Goal: Information Seeking & Learning: Learn about a topic

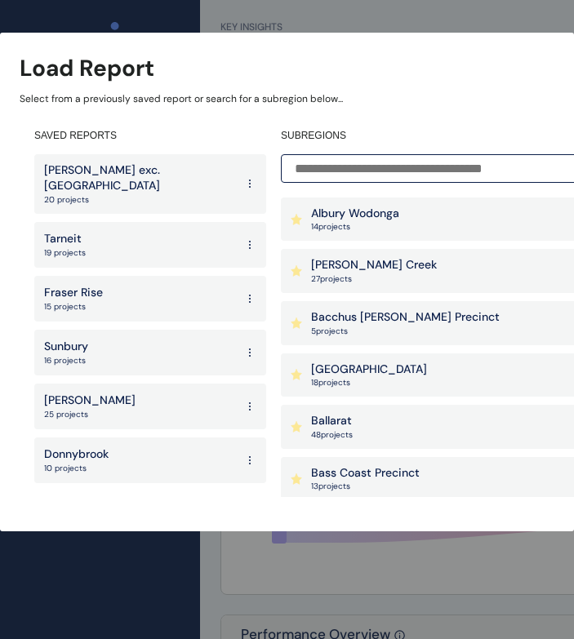
click at [384, 368] on p "[GEOGRAPHIC_DATA]" at bounding box center [369, 370] width 116 height 16
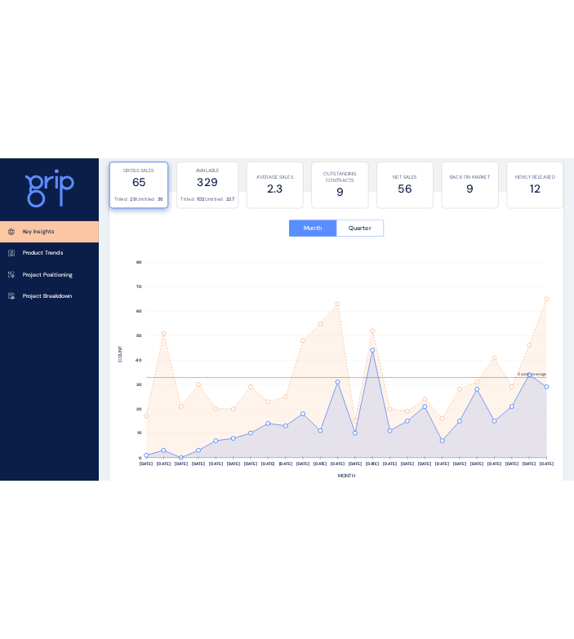
scroll to position [644, 0]
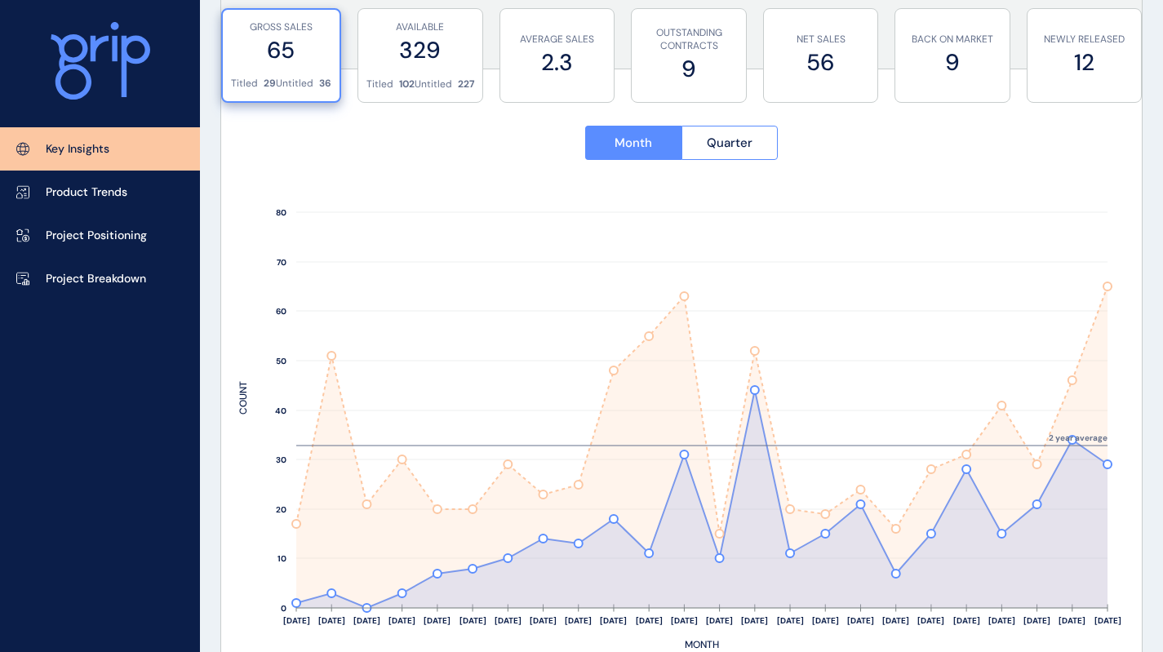
click at [253, 173] on div "Month Quarter" at bounding box center [681, 144] width 885 height 72
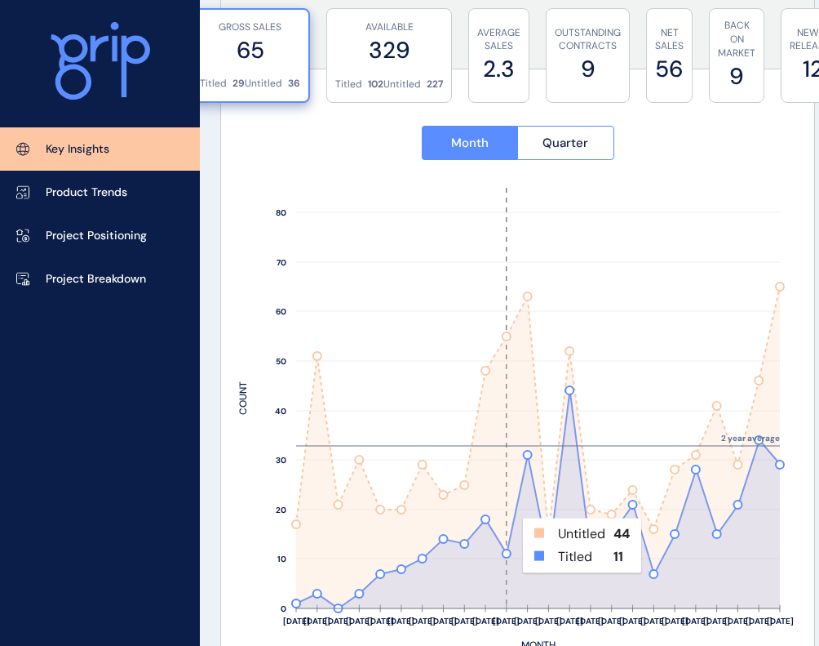
click at [512, 545] on rect at bounding box center [506, 398] width 21 height 420
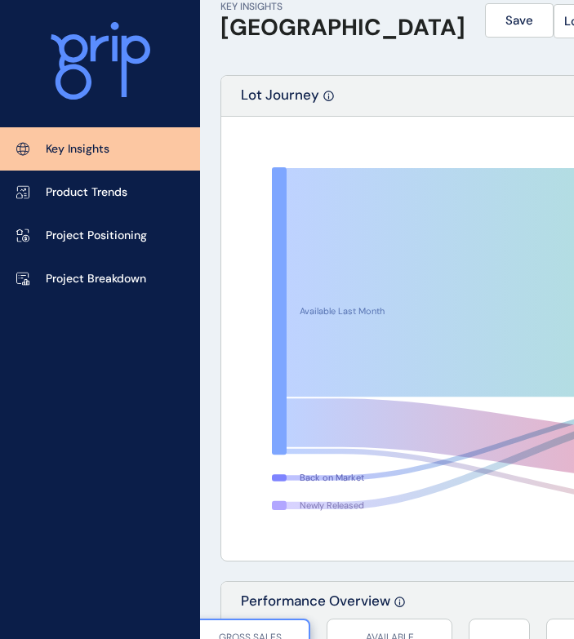
scroll to position [0, 0]
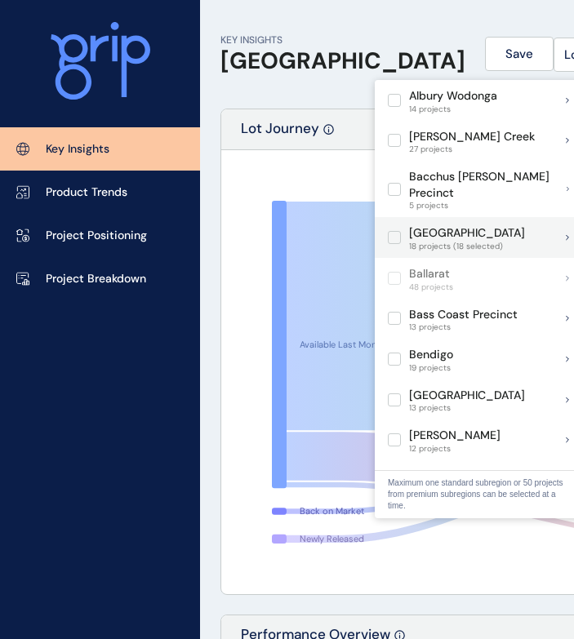
click at [395, 231] on label at bounding box center [394, 237] width 13 height 13
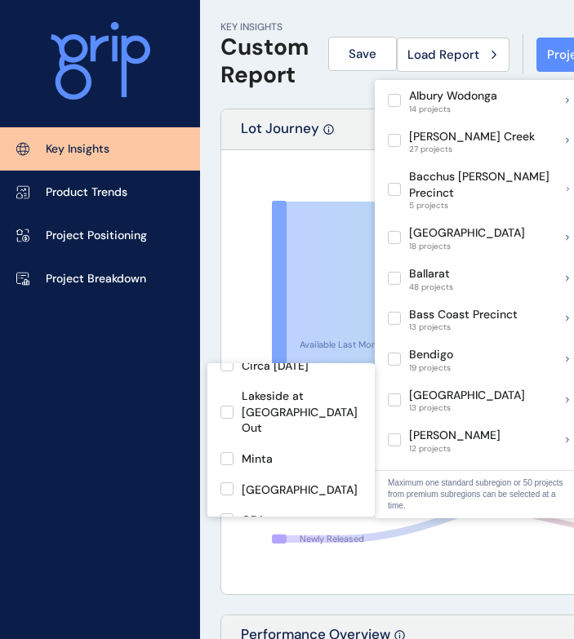
scroll to position [260, 0]
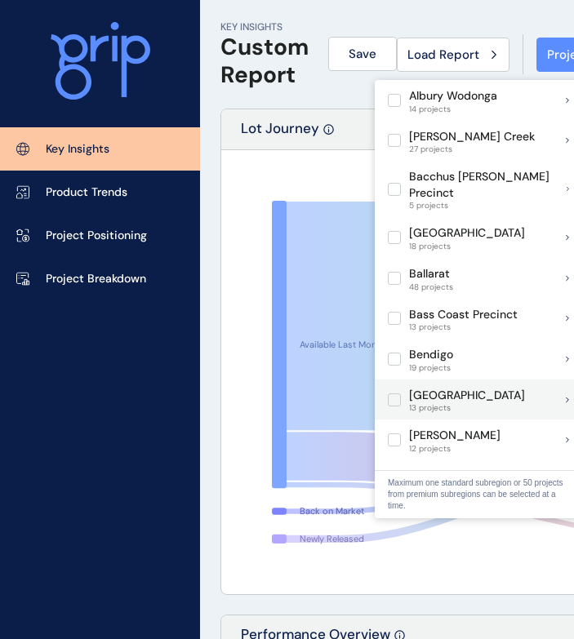
click at [393, 393] on label at bounding box center [394, 399] width 13 height 13
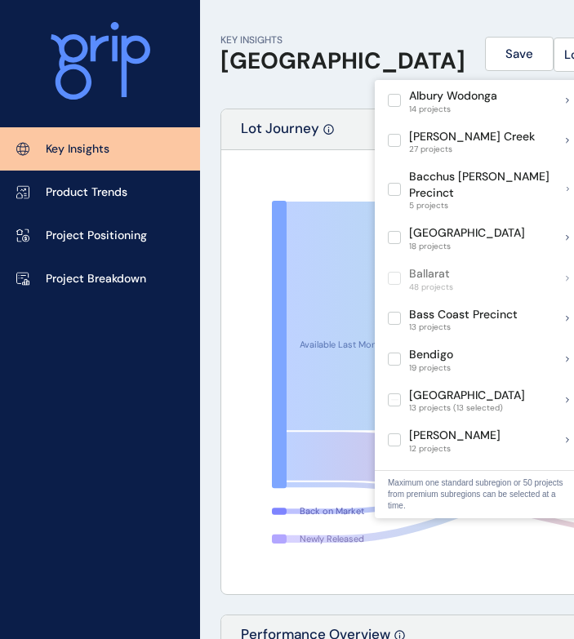
click at [273, 64] on h1 "[GEOGRAPHIC_DATA]" at bounding box center [342, 61] width 245 height 28
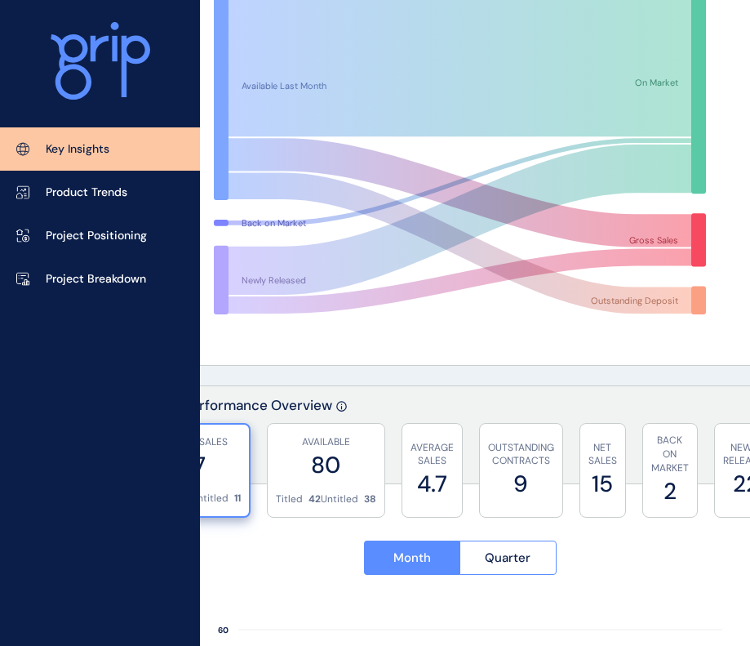
scroll to position [0, 58]
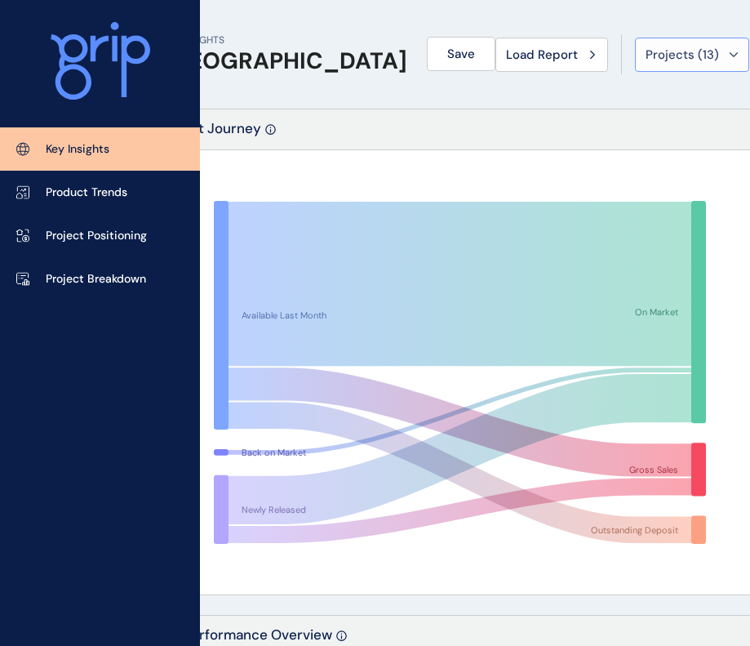
click at [646, 58] on span "Projects ( 13 )" at bounding box center [682, 55] width 73 height 16
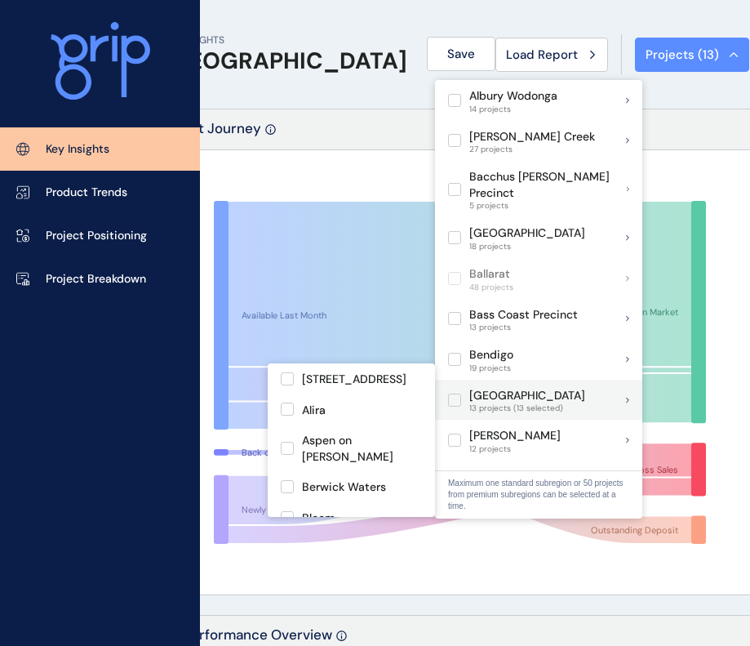
click at [458, 393] on label at bounding box center [454, 399] width 13 height 13
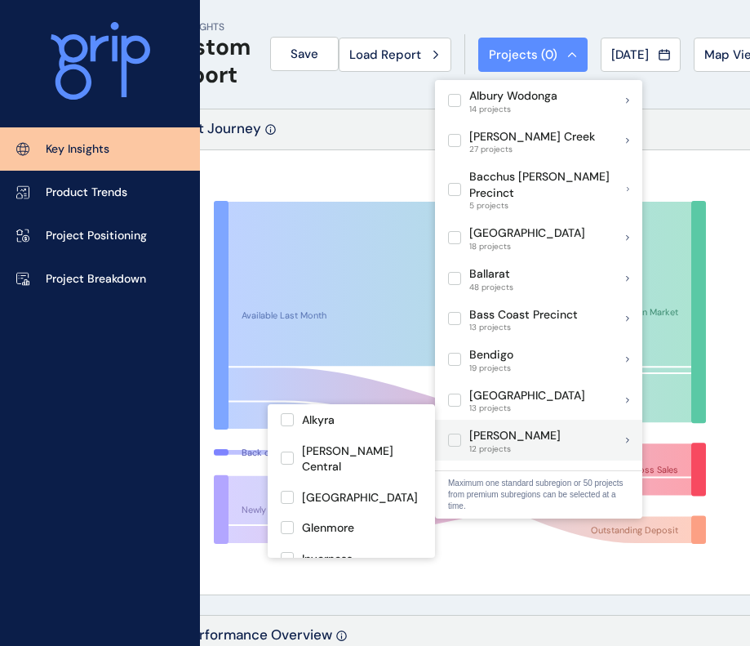
click at [456, 433] on label at bounding box center [454, 439] width 13 height 13
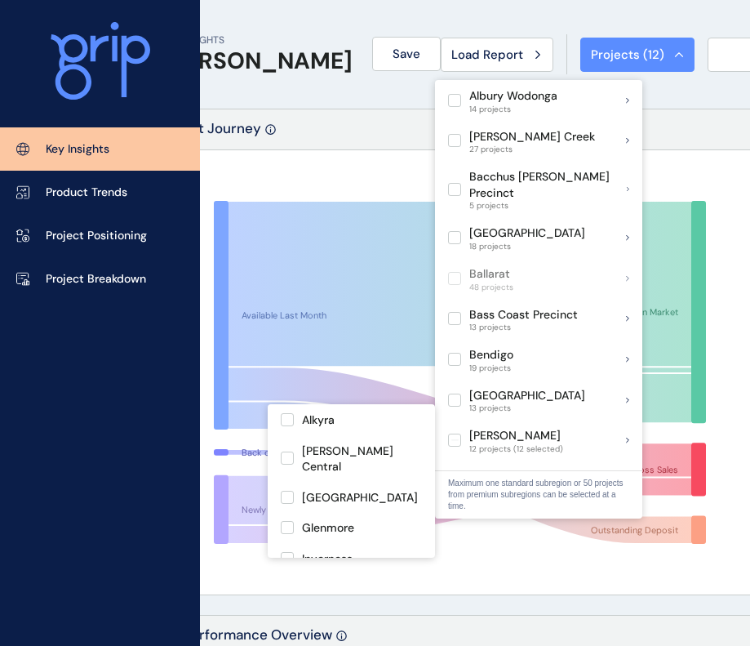
click at [260, 65] on h1 "[PERSON_NAME]" at bounding box center [257, 61] width 190 height 28
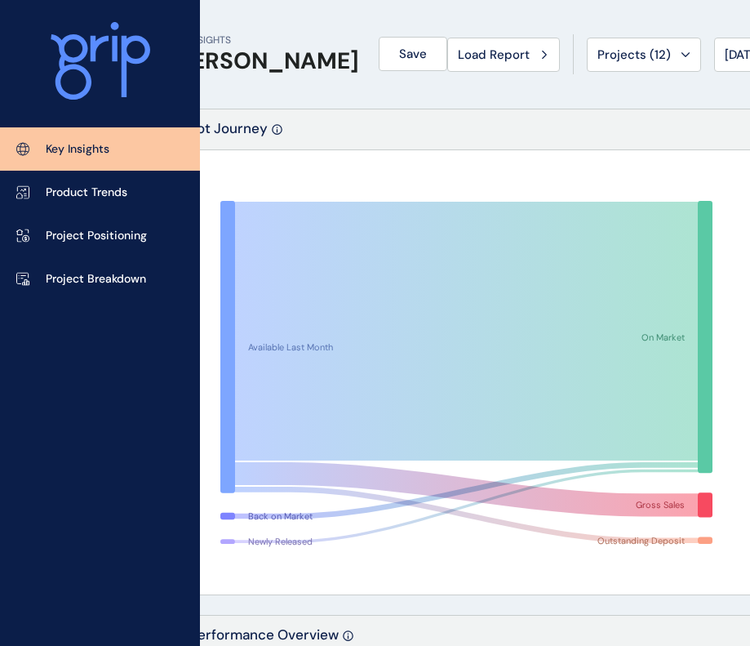
scroll to position [0, 203]
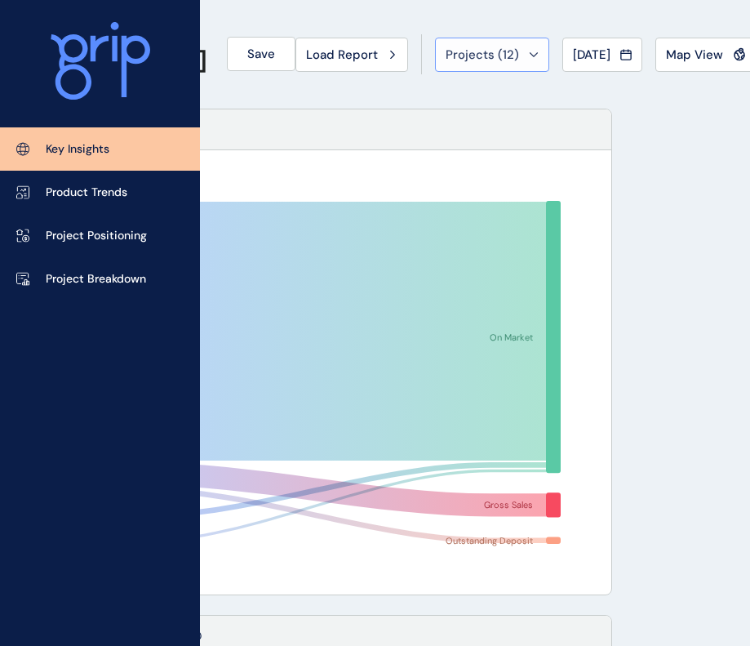
click at [446, 48] on span "Projects ( 12 )" at bounding box center [482, 55] width 73 height 16
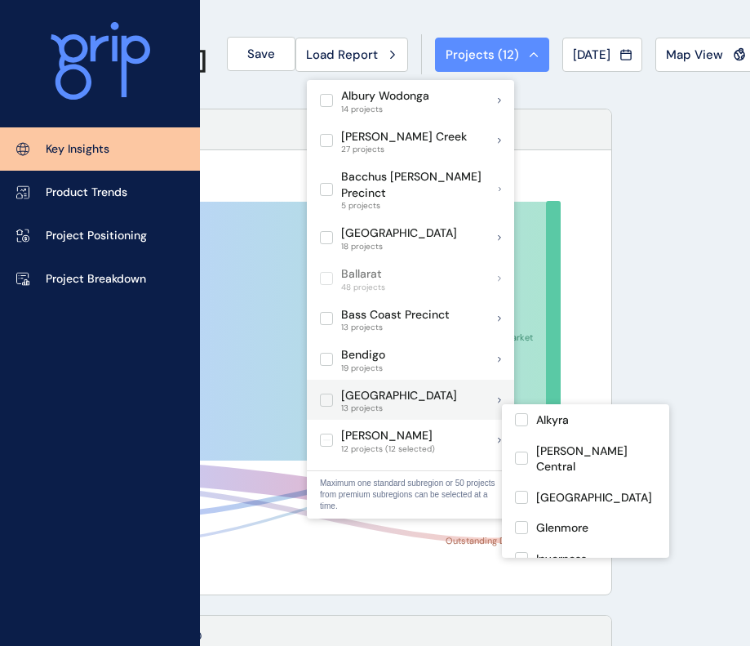
click at [329, 433] on label at bounding box center [326, 439] width 13 height 13
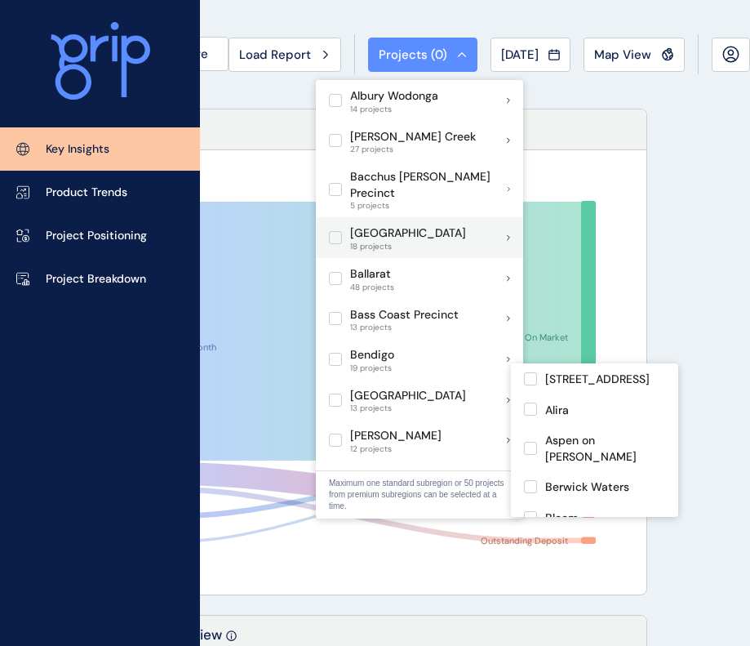
scroll to position [0, 175]
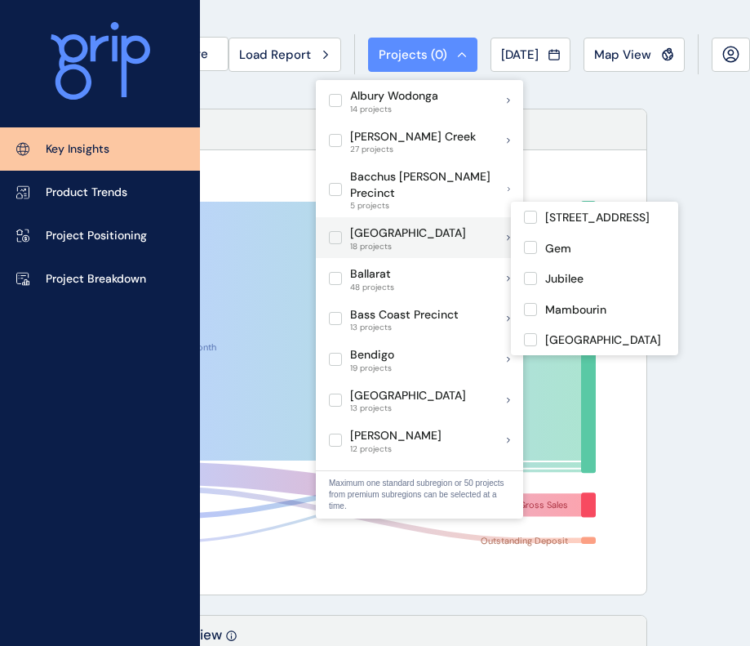
click at [332, 231] on label at bounding box center [335, 237] width 13 height 13
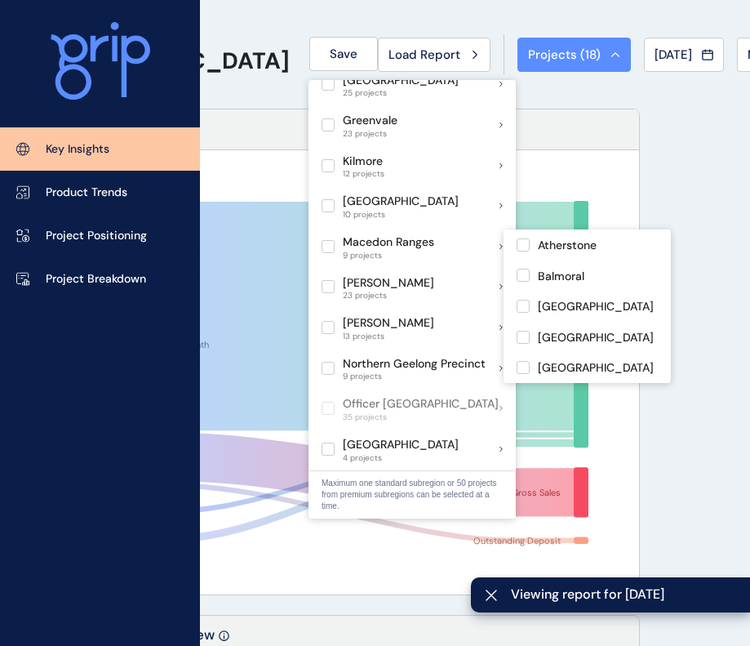
scroll to position [717, 0]
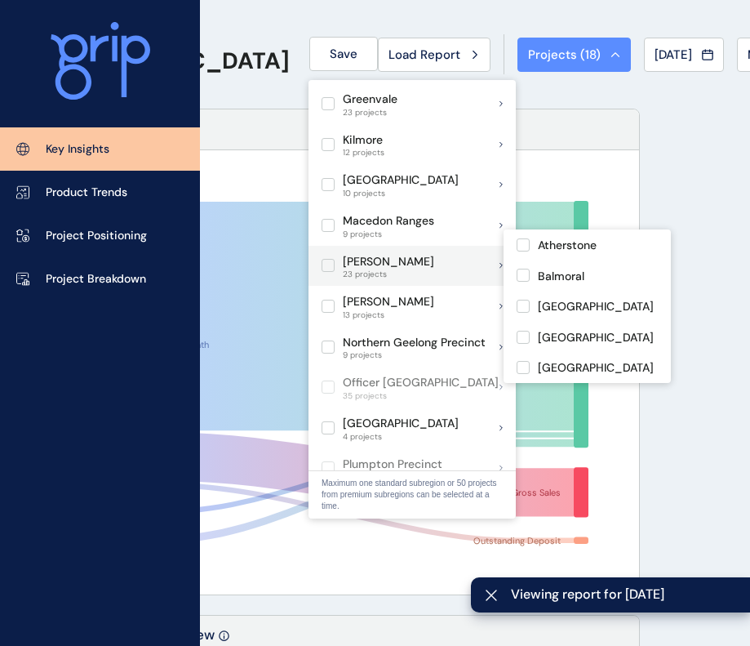
click at [329, 259] on label at bounding box center [328, 265] width 13 height 13
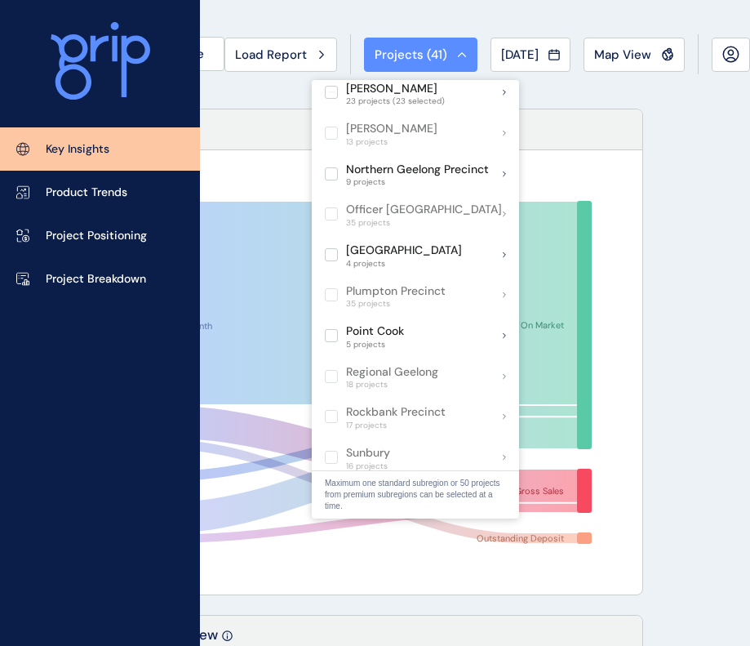
scroll to position [894, 0]
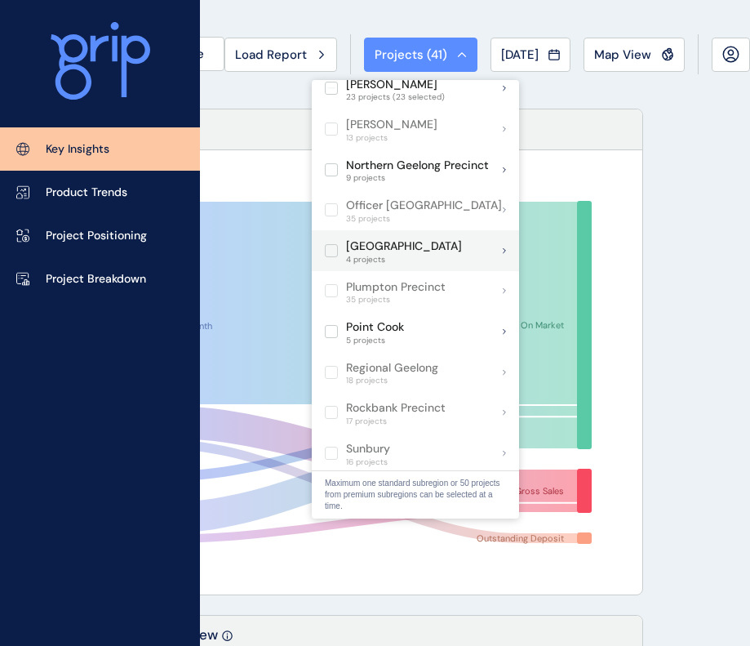
click at [330, 244] on label at bounding box center [331, 250] width 13 height 13
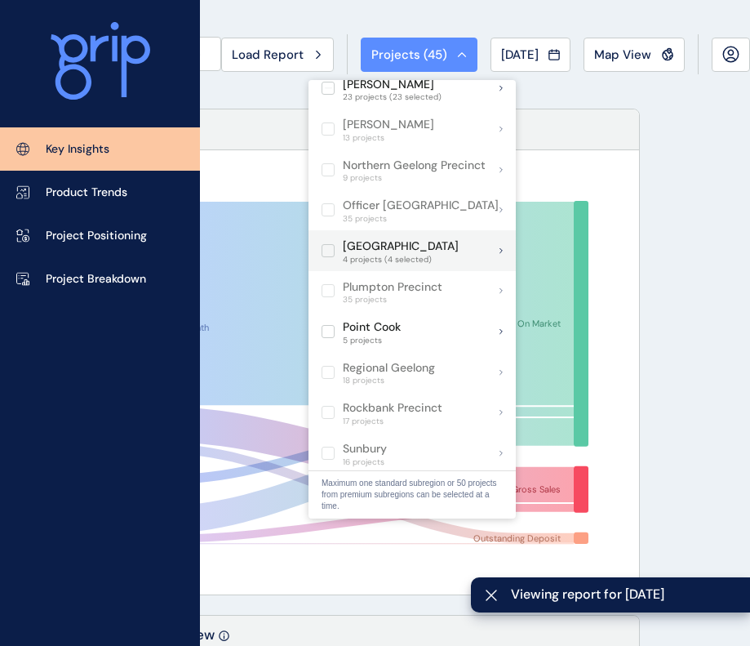
scroll to position [965, 0]
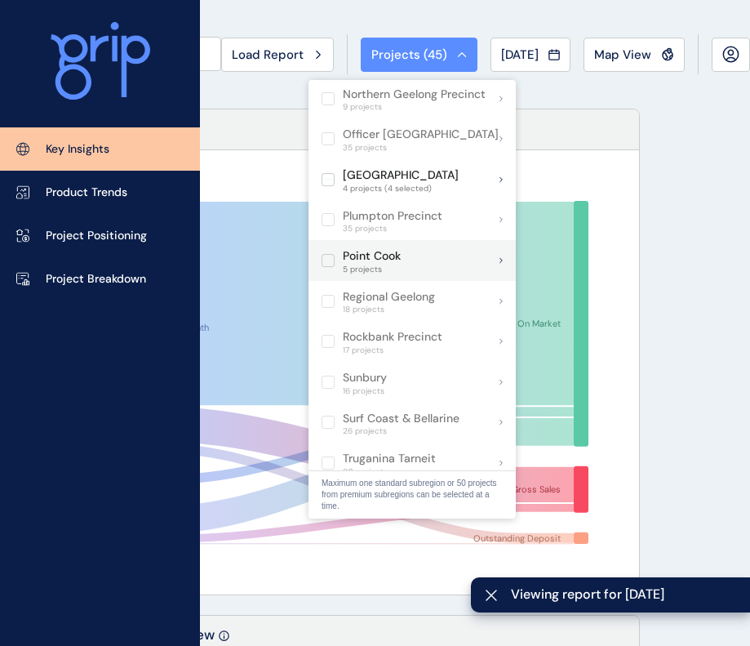
click at [329, 254] on label at bounding box center [328, 260] width 13 height 13
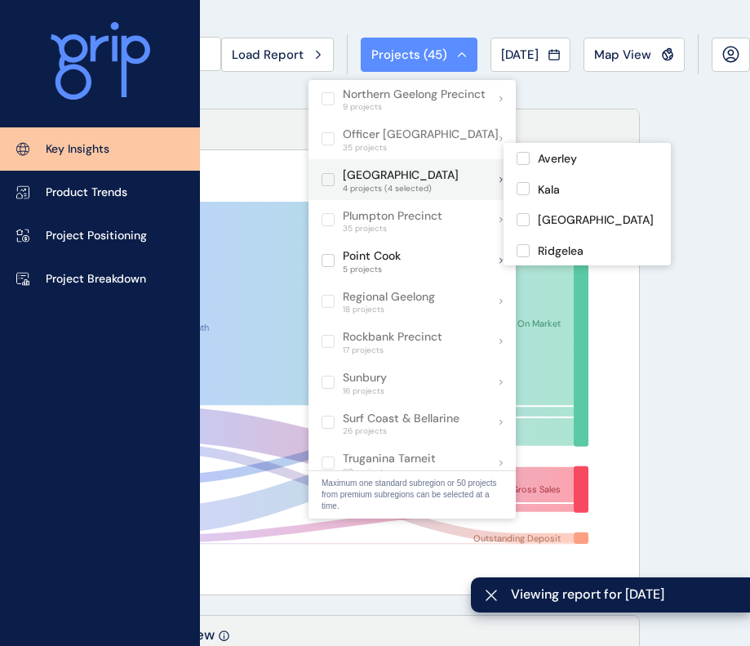
click at [326, 173] on label at bounding box center [328, 179] width 13 height 13
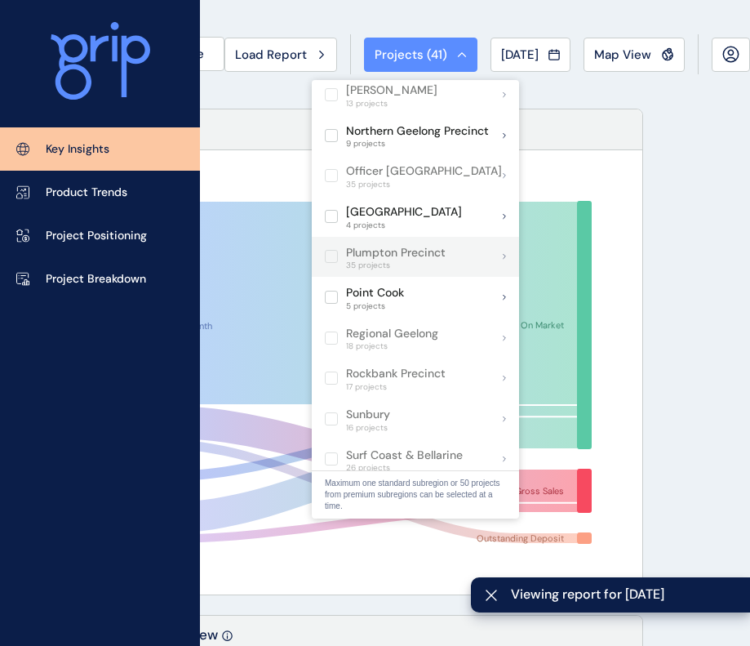
scroll to position [929, 0]
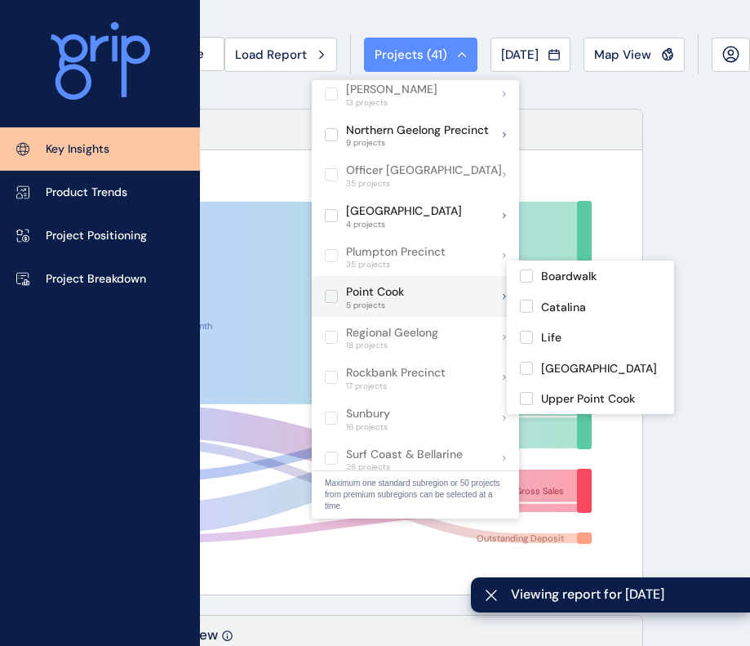
click at [328, 290] on label at bounding box center [331, 296] width 13 height 13
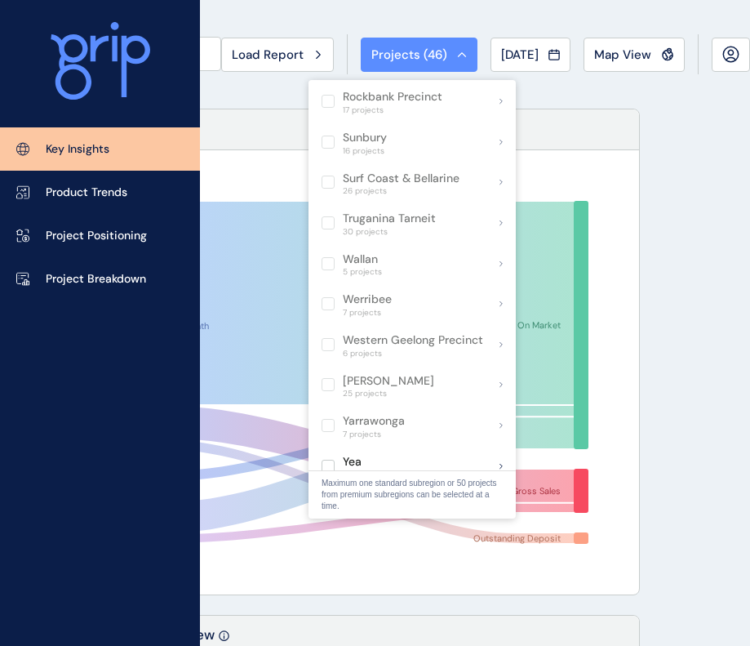
scroll to position [1205, 0]
click at [617, 167] on div "Available Last Month Back on Market Newly Released On Market Gross Sales Outsta…" at bounding box center [342, 372] width 593 height 444
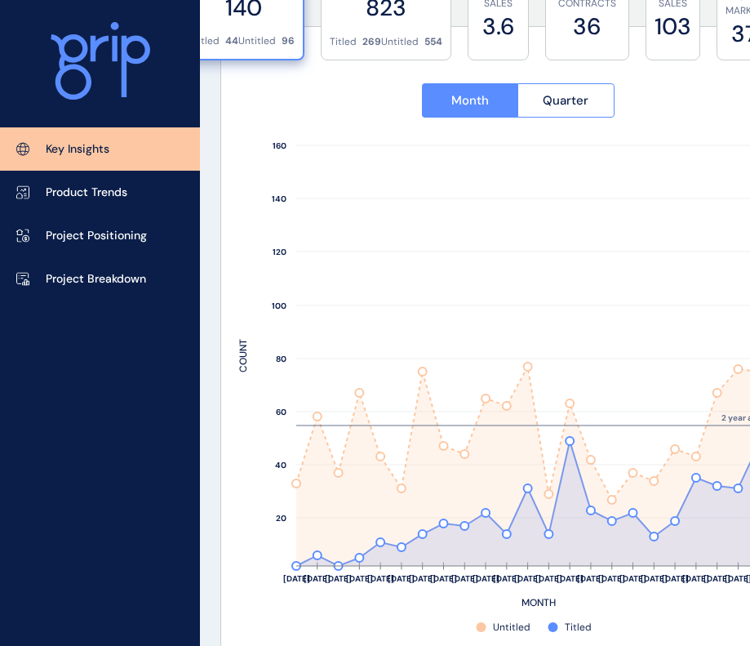
scroll to position [687, 0]
click at [266, 541] on rect at bounding box center [517, 385] width 557 height 498
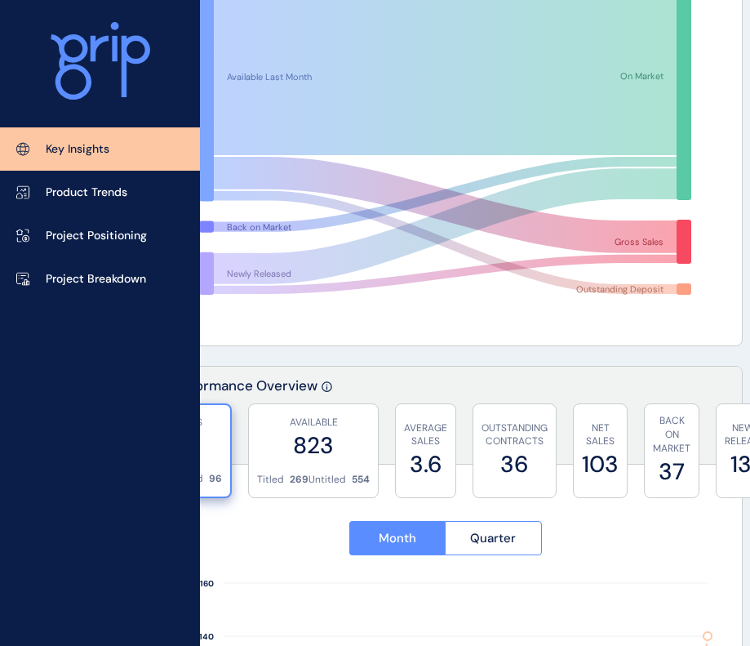
scroll to position [0, 73]
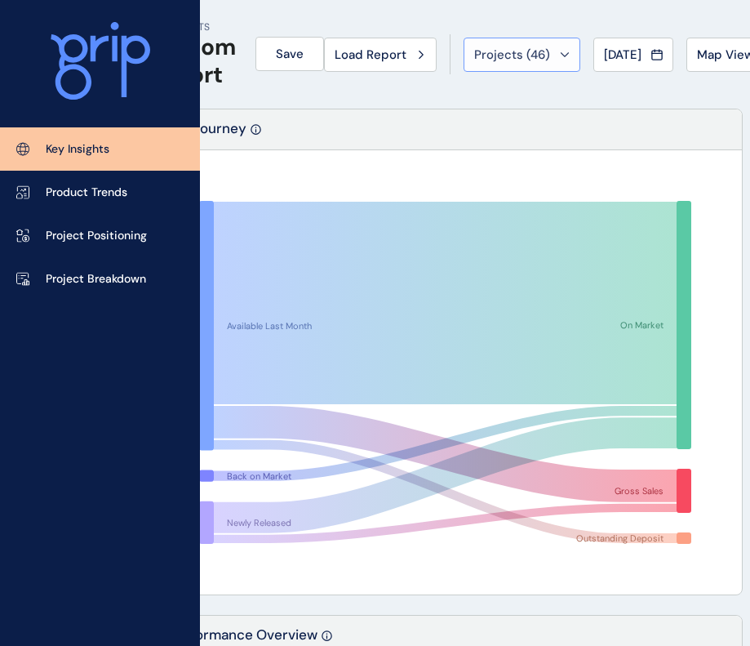
click at [542, 52] on span "Projects ( 46 )" at bounding box center [512, 55] width 76 height 16
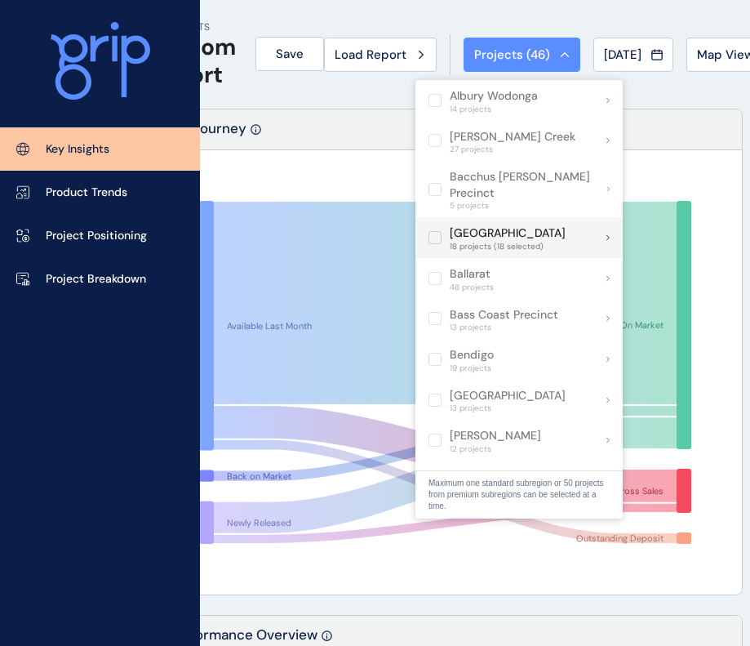
click at [436, 231] on label at bounding box center [434, 237] width 13 height 13
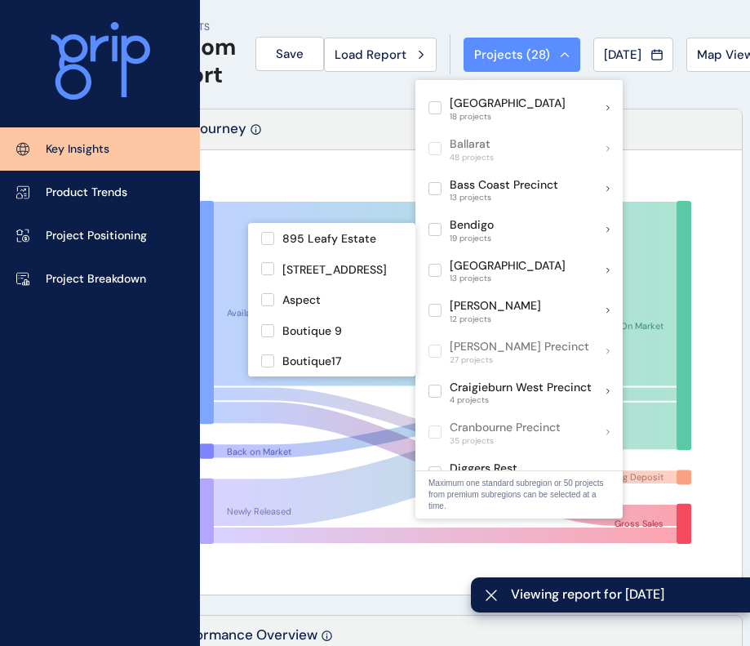
scroll to position [764, 0]
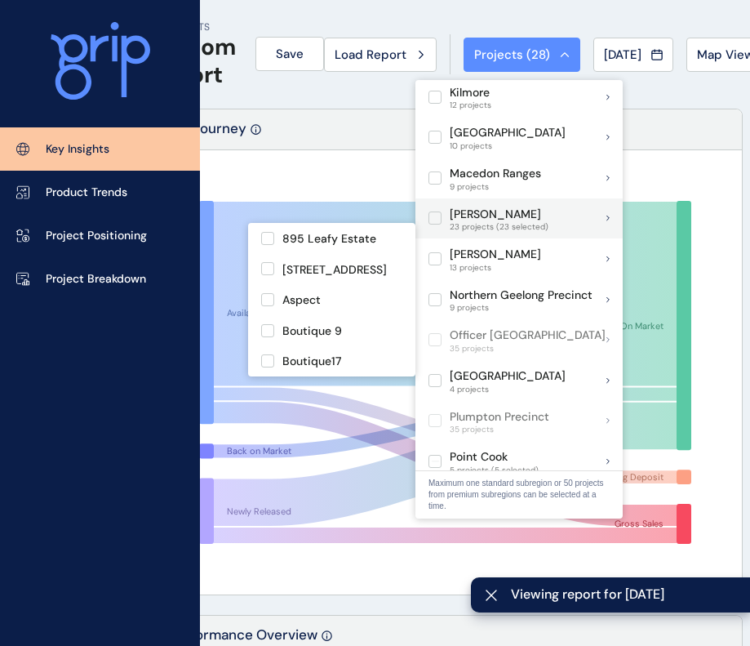
click at [434, 211] on label at bounding box center [434, 217] width 13 height 13
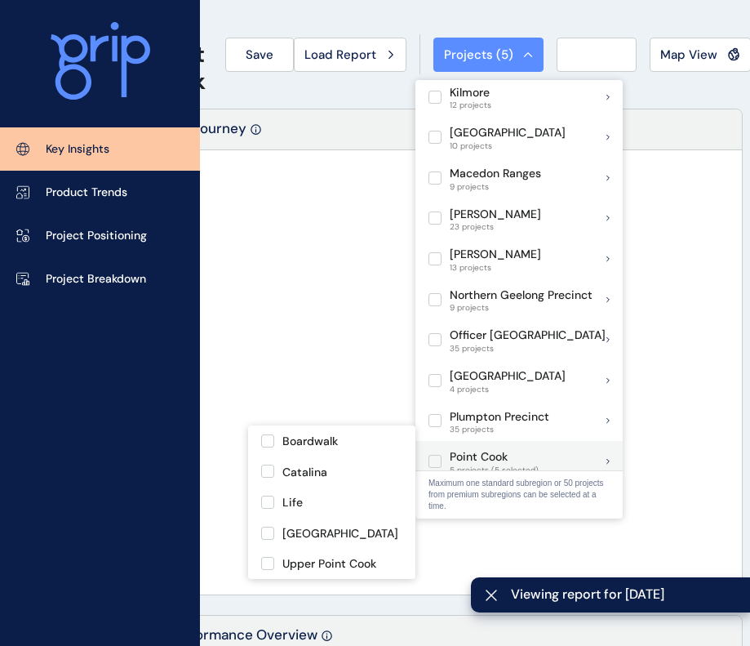
click at [432, 455] on label at bounding box center [434, 461] width 13 height 13
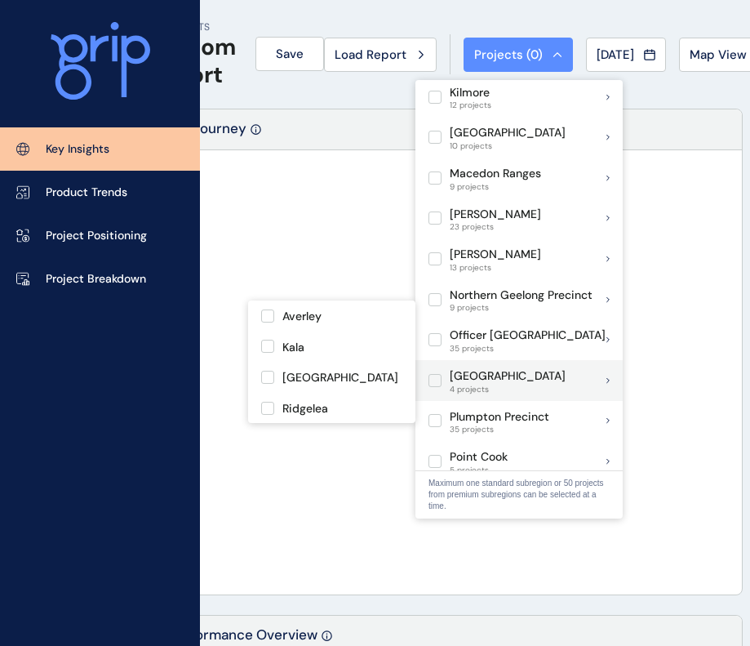
scroll to position [812, 0]
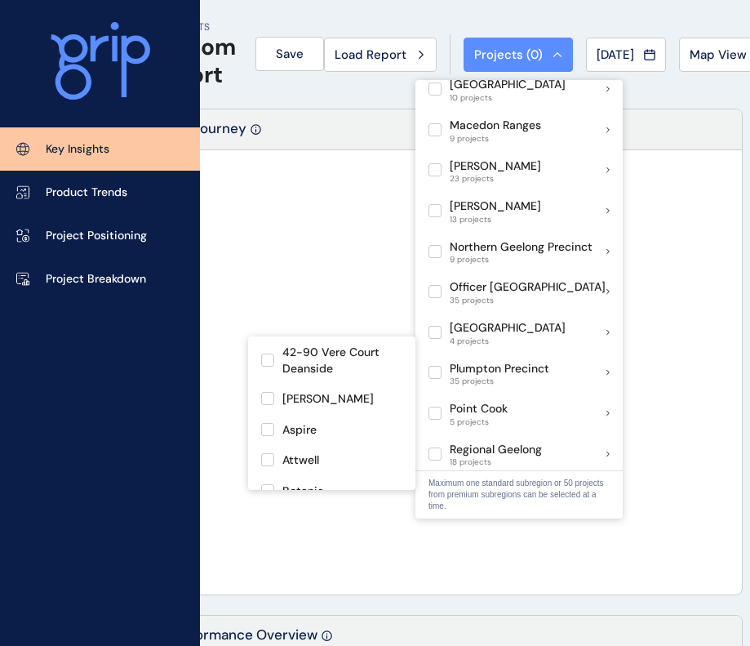
click at [433, 366] on label at bounding box center [434, 372] width 13 height 13
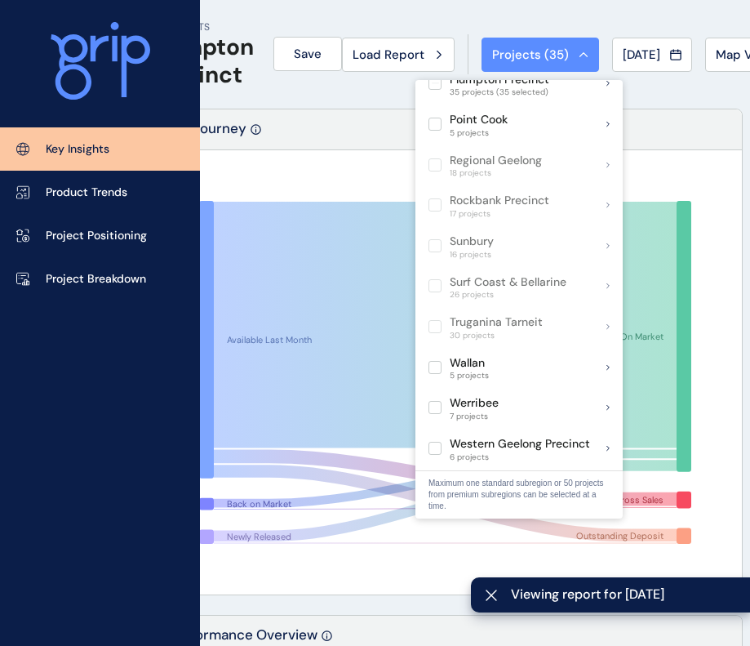
scroll to position [1103, 0]
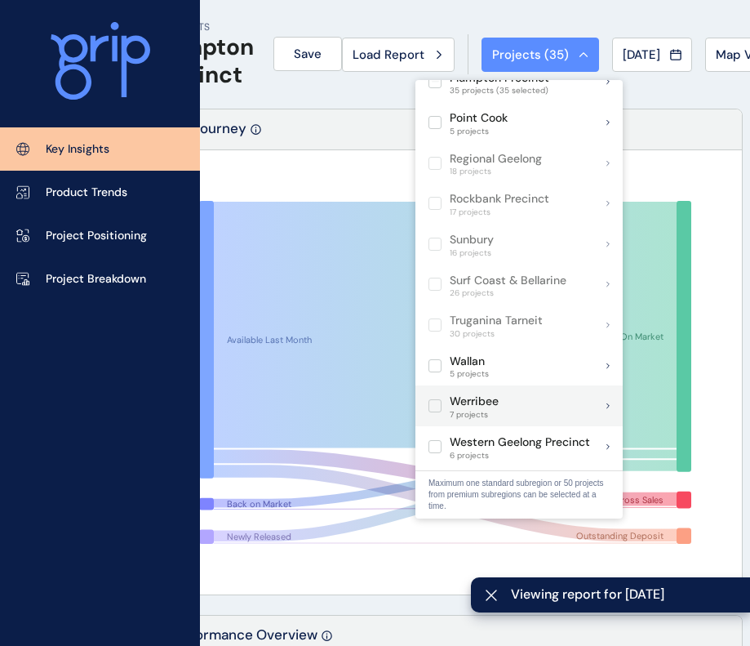
click at [437, 399] on label at bounding box center [434, 405] width 13 height 13
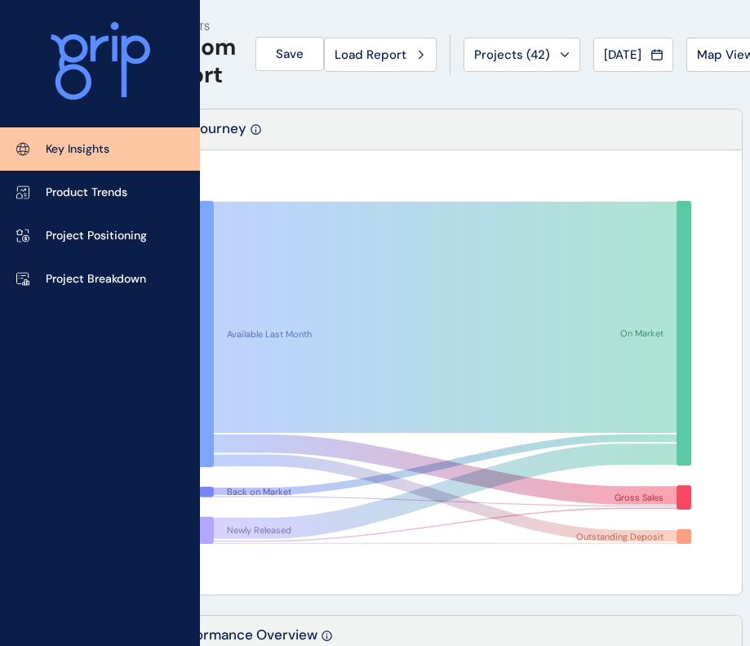
click at [673, 125] on div "Lot Journey" at bounding box center [445, 129] width 593 height 41
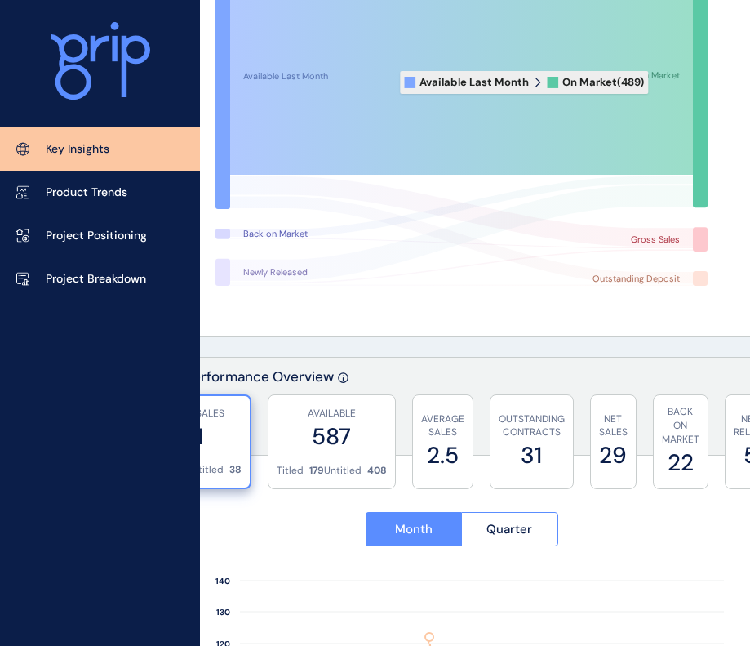
scroll to position [0, 56]
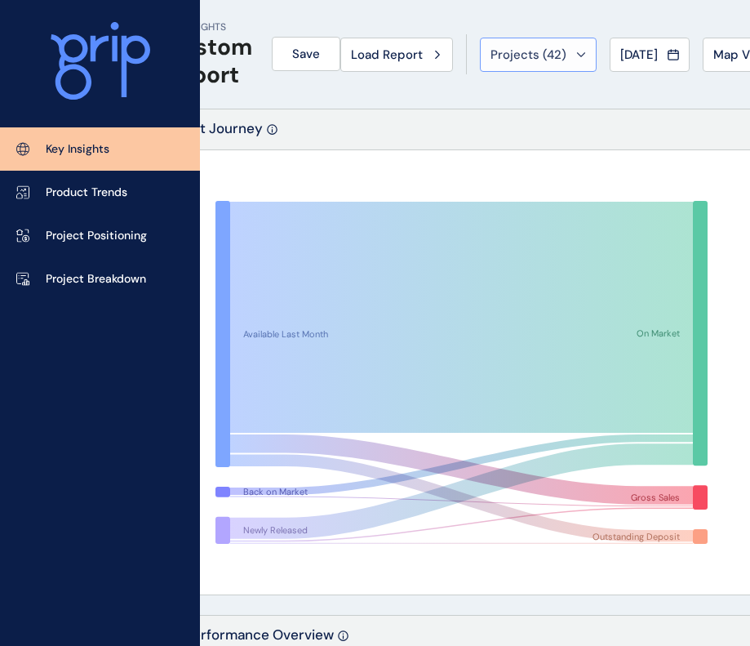
click at [573, 51] on div "Projects ( 42 )" at bounding box center [538, 55] width 95 height 16
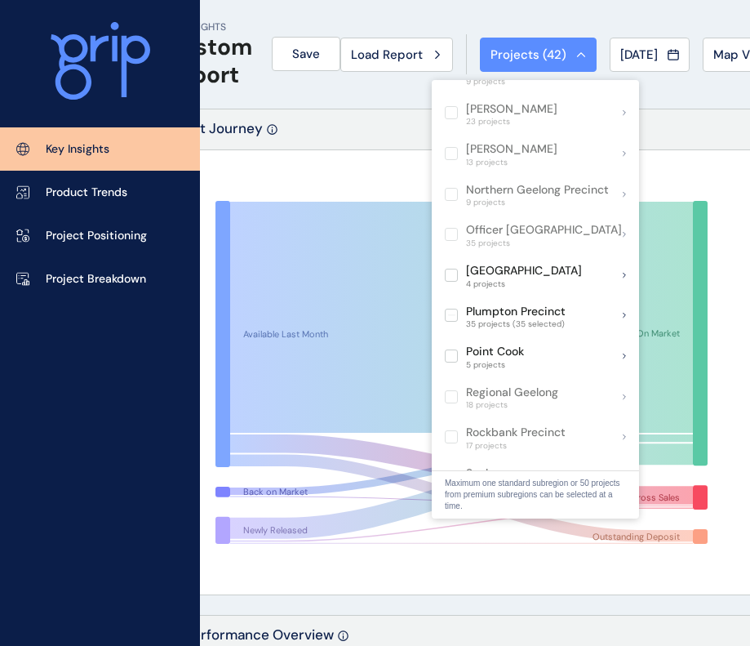
scroll to position [872, 0]
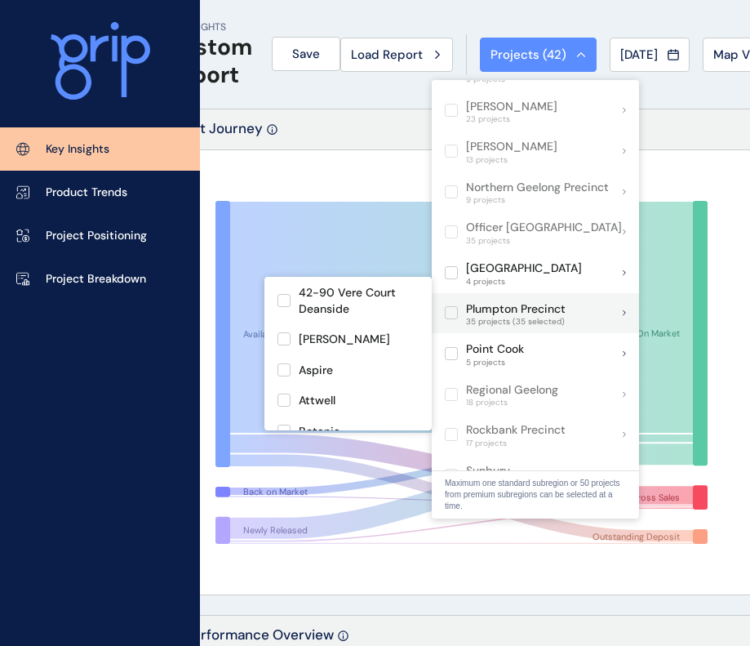
click at [455, 306] on label at bounding box center [451, 312] width 13 height 13
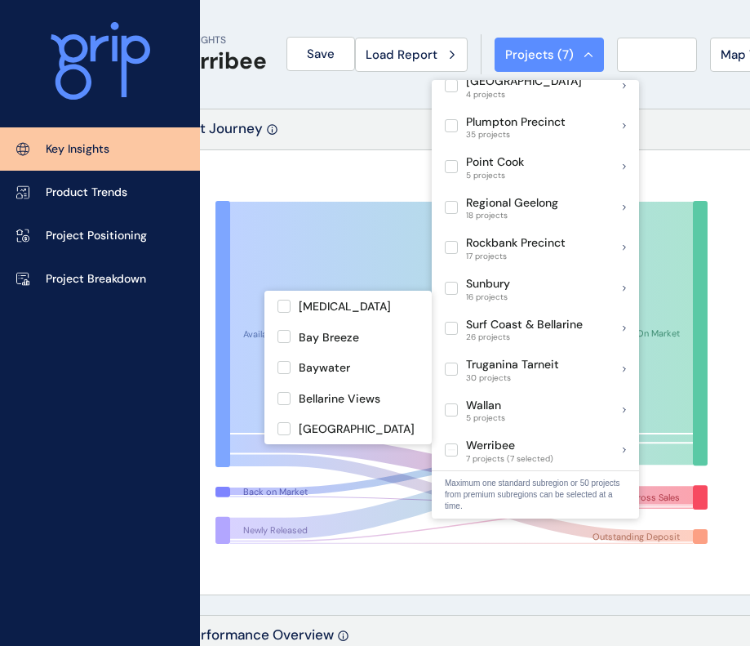
scroll to position [1060, 0]
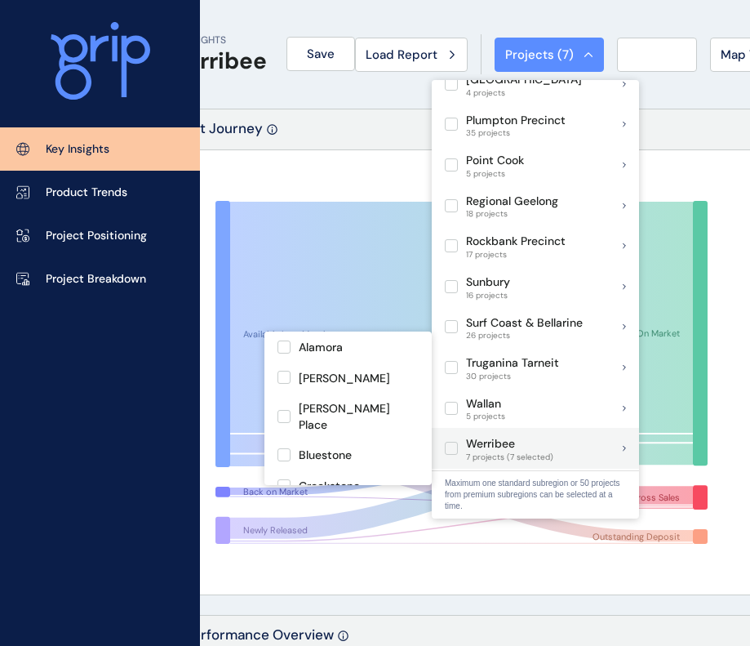
click at [453, 442] on label at bounding box center [451, 448] width 13 height 13
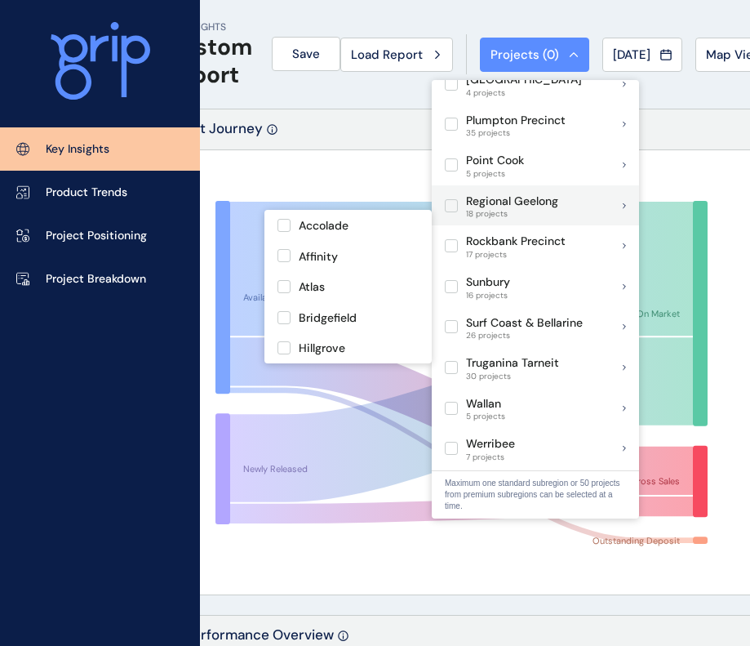
click at [454, 239] on label at bounding box center [451, 245] width 13 height 13
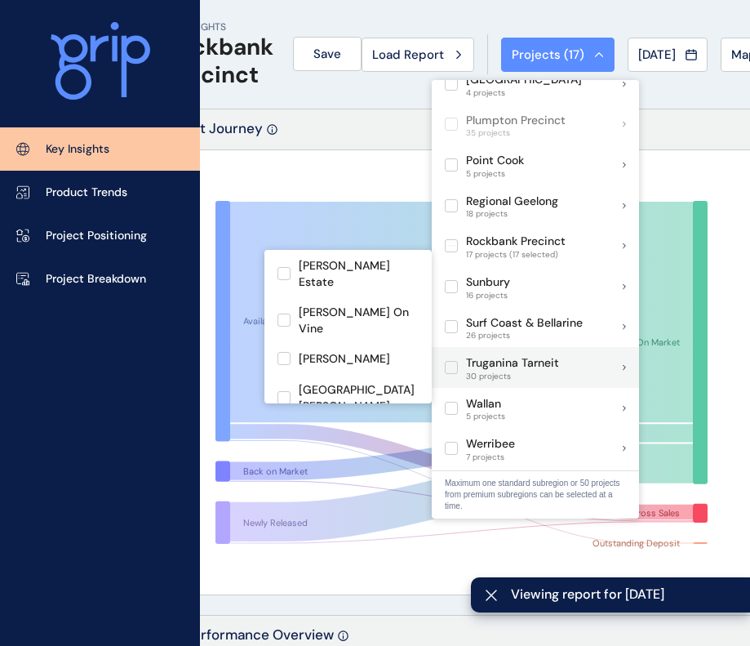
click at [451, 361] on label at bounding box center [451, 367] width 13 height 13
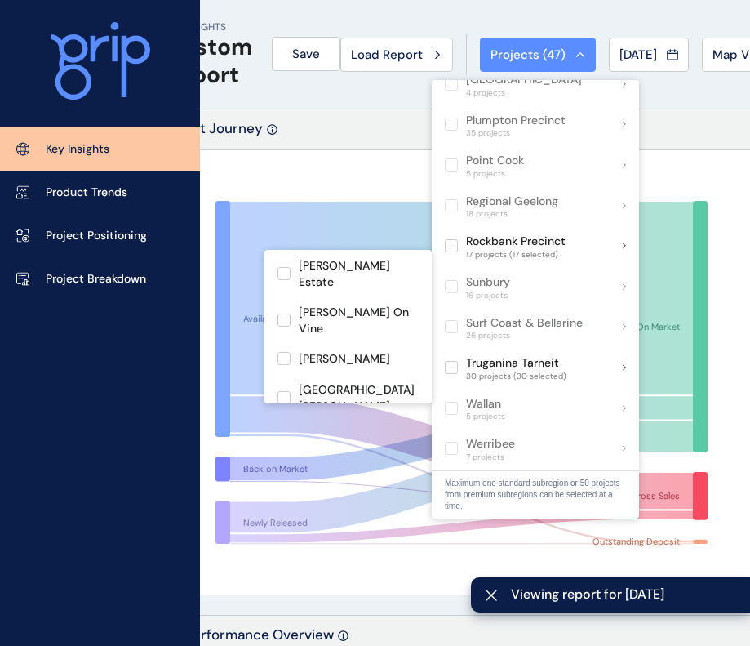
click at [272, 162] on div "Available Last Month Back on Market Newly Released On Market Gross Sales Outsta…" at bounding box center [461, 372] width 593 height 444
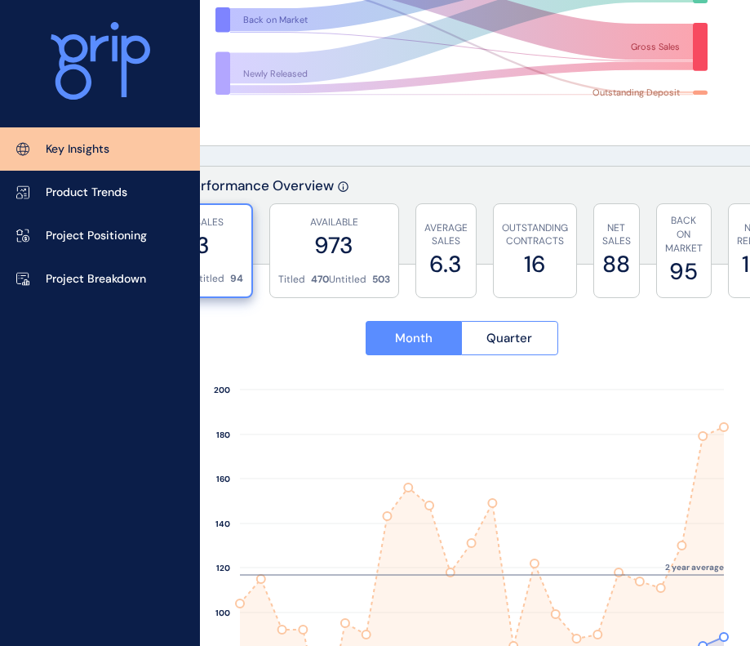
scroll to position [0, 56]
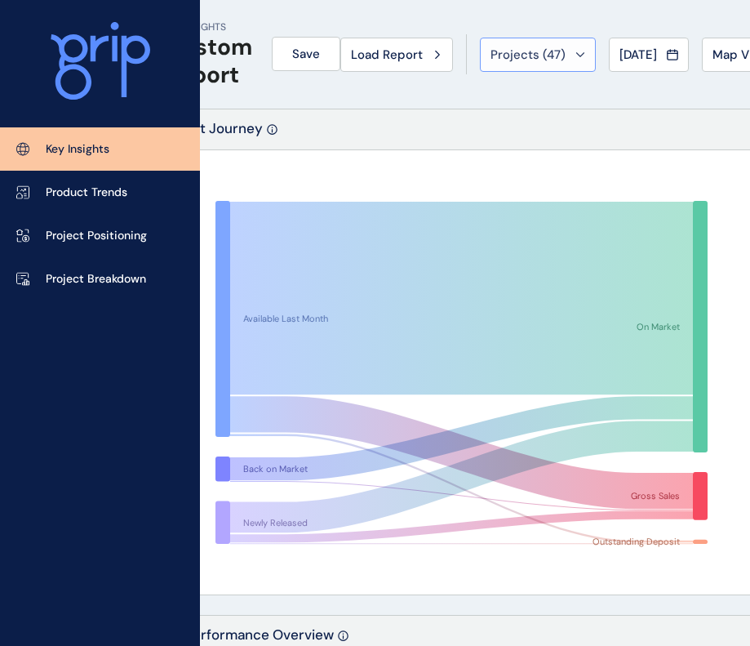
click at [562, 50] on div "Projects ( 47 )" at bounding box center [538, 55] width 95 height 16
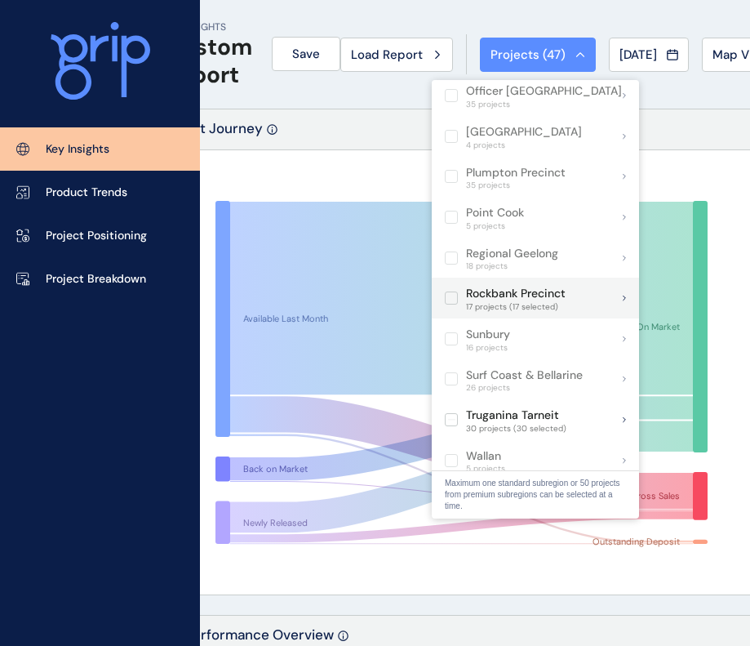
scroll to position [1009, 0]
click at [455, 291] on label at bounding box center [451, 297] width 13 height 13
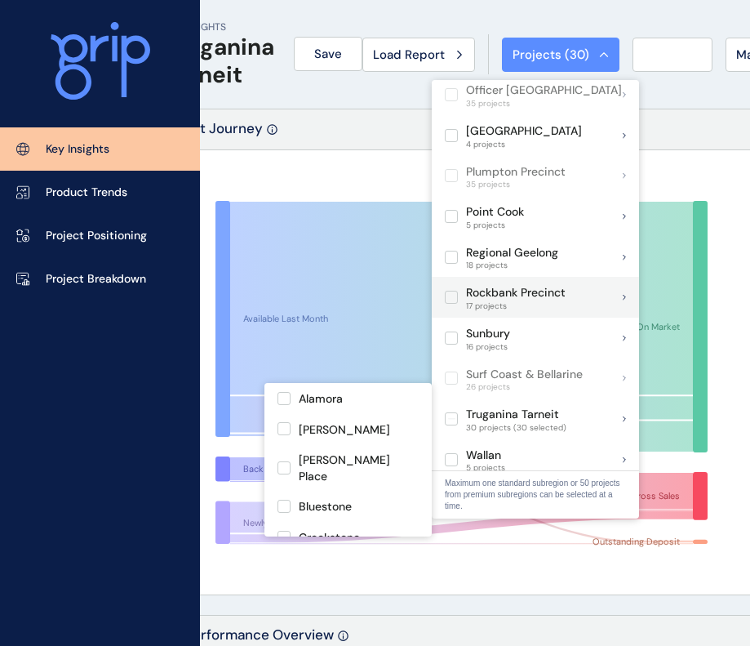
click at [450, 412] on label at bounding box center [451, 418] width 13 height 13
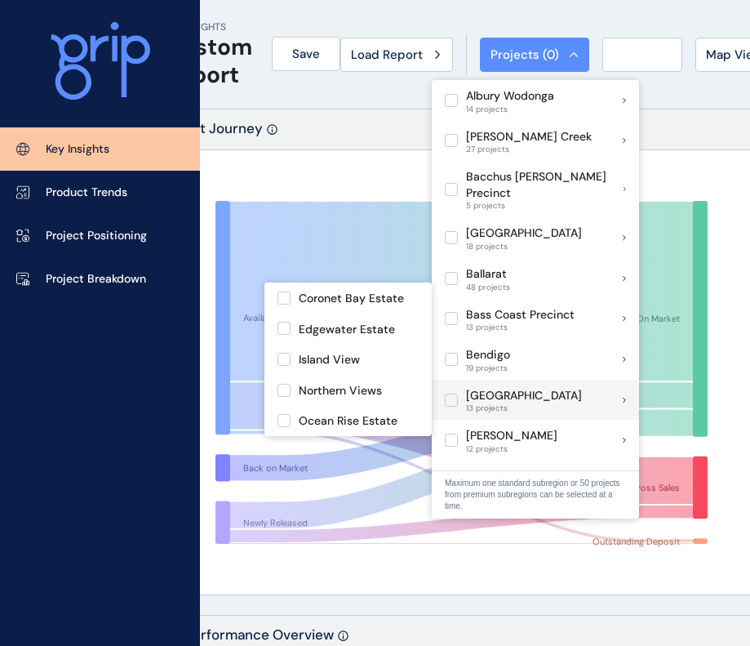
click at [451, 393] on label at bounding box center [451, 399] width 13 height 13
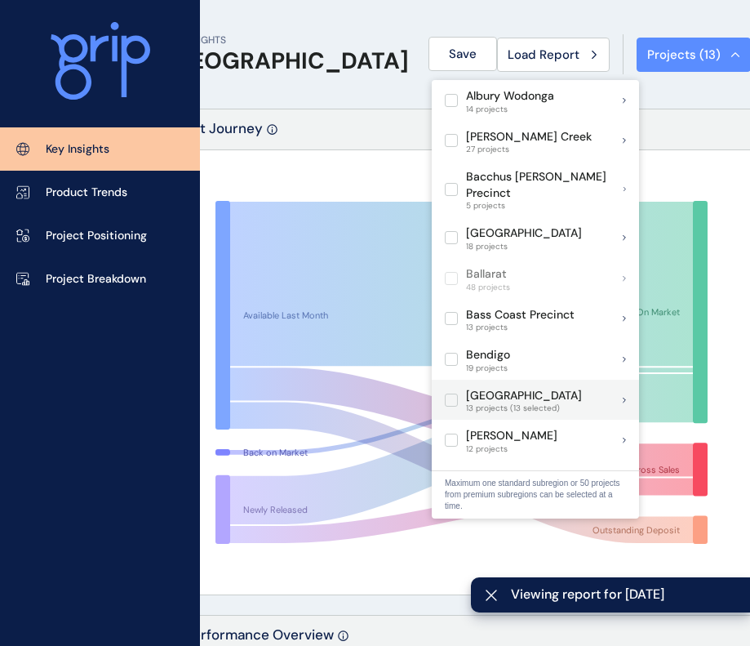
scroll to position [62, 0]
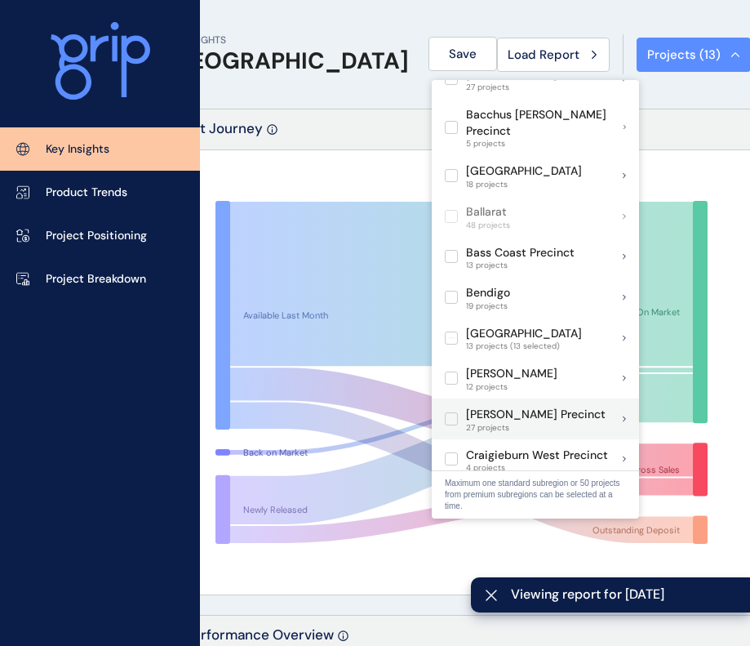
click at [452, 412] on label at bounding box center [451, 418] width 13 height 13
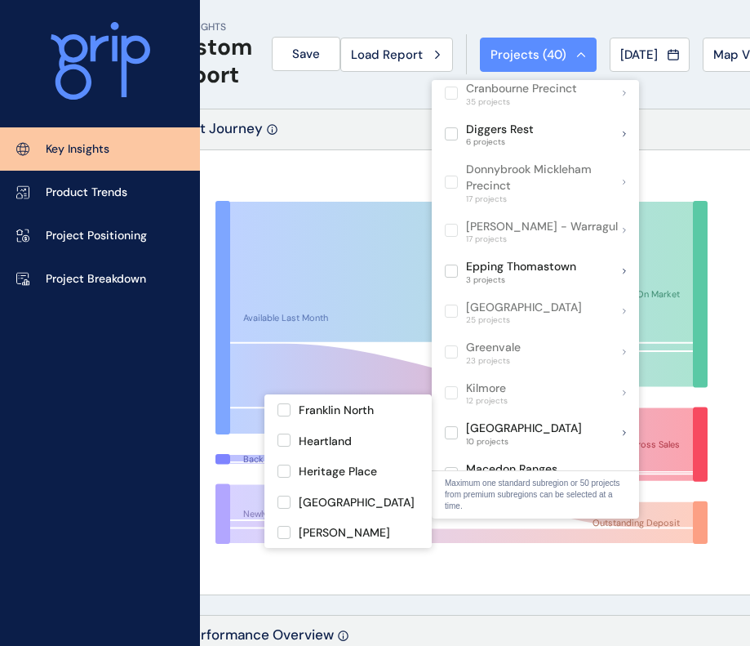
scroll to position [687, 0]
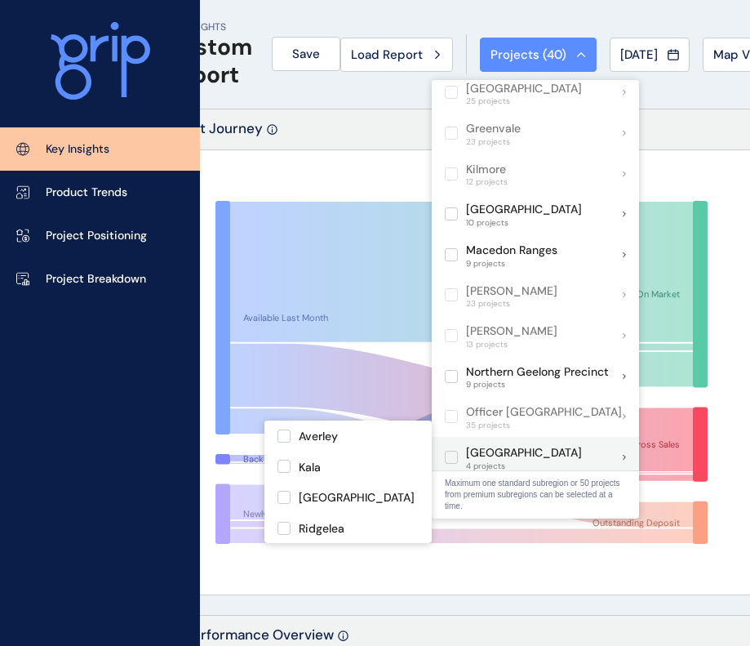
click at [451, 451] on label at bounding box center [451, 457] width 13 height 13
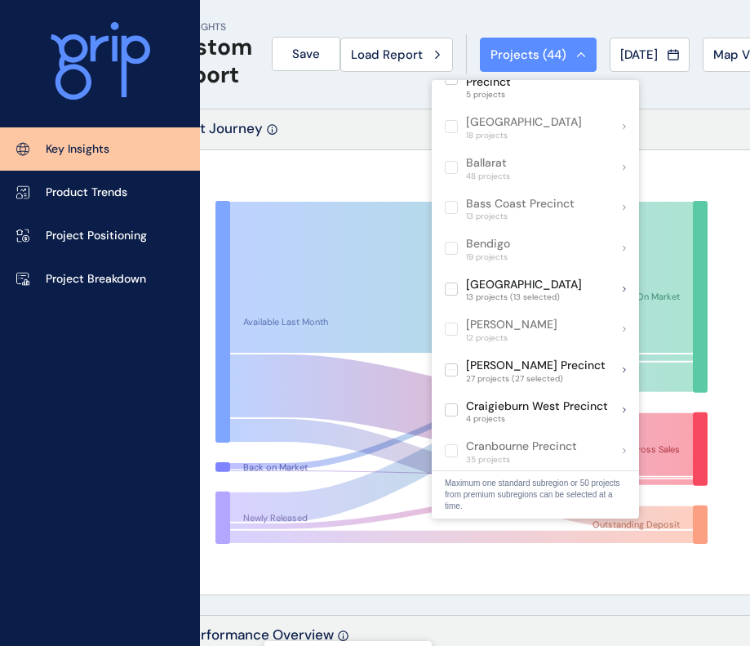
scroll to position [104, 0]
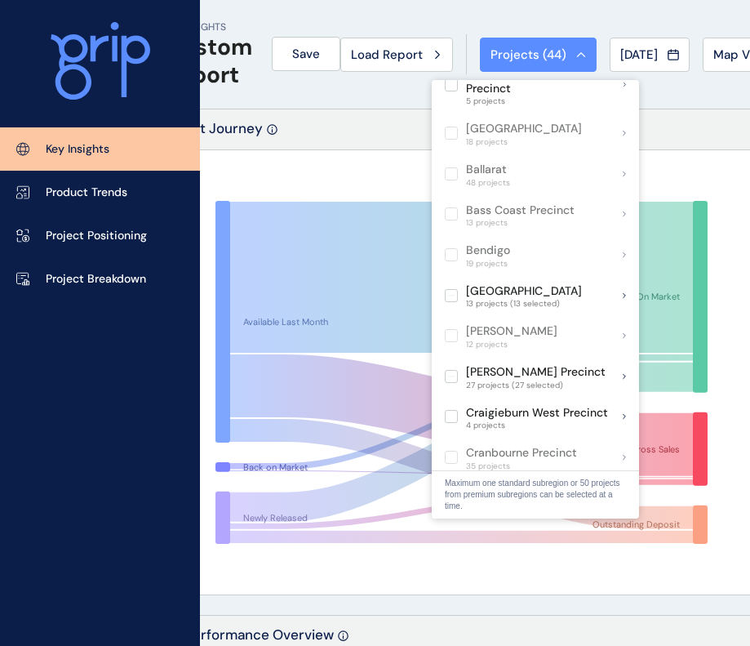
click at [324, 113] on div "Lot Journey" at bounding box center [461, 129] width 593 height 41
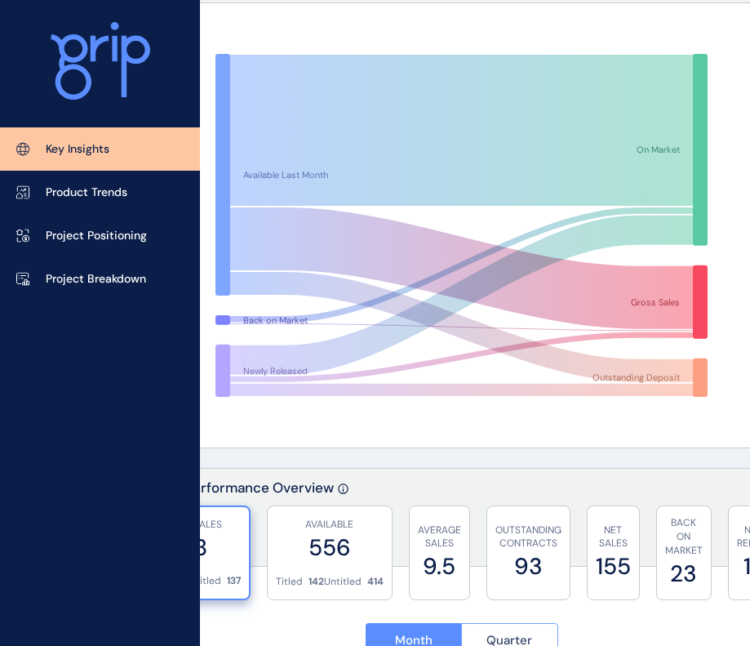
scroll to position [0, 56]
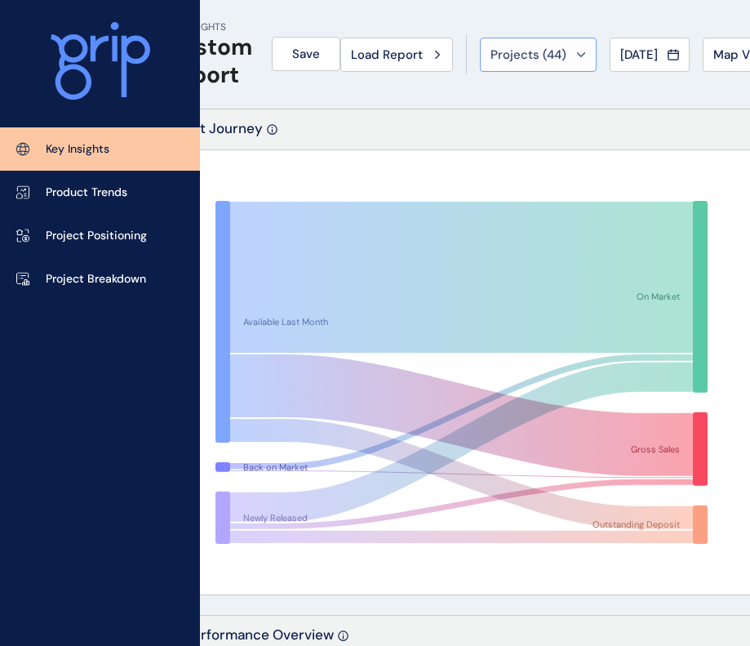
click at [526, 64] on button "Projects ( 44 )" at bounding box center [538, 55] width 117 height 34
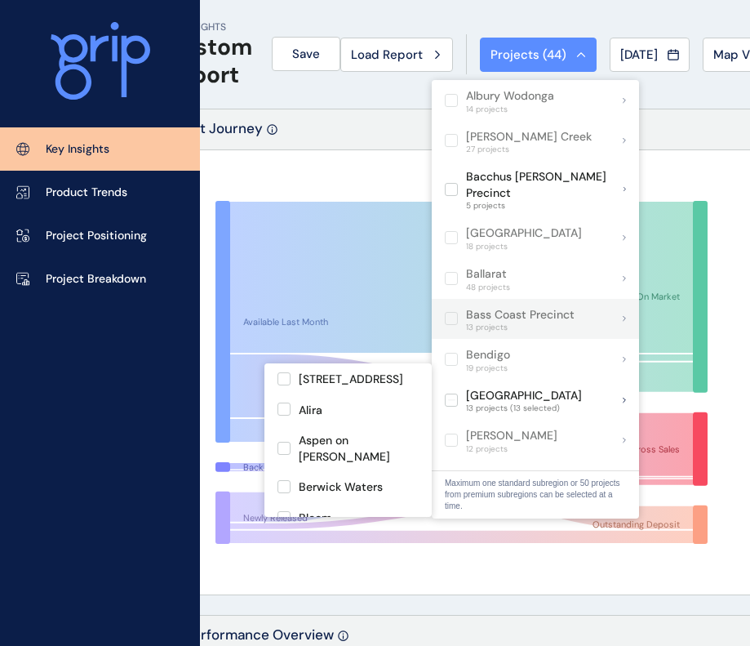
click at [450, 393] on label at bounding box center [451, 399] width 13 height 13
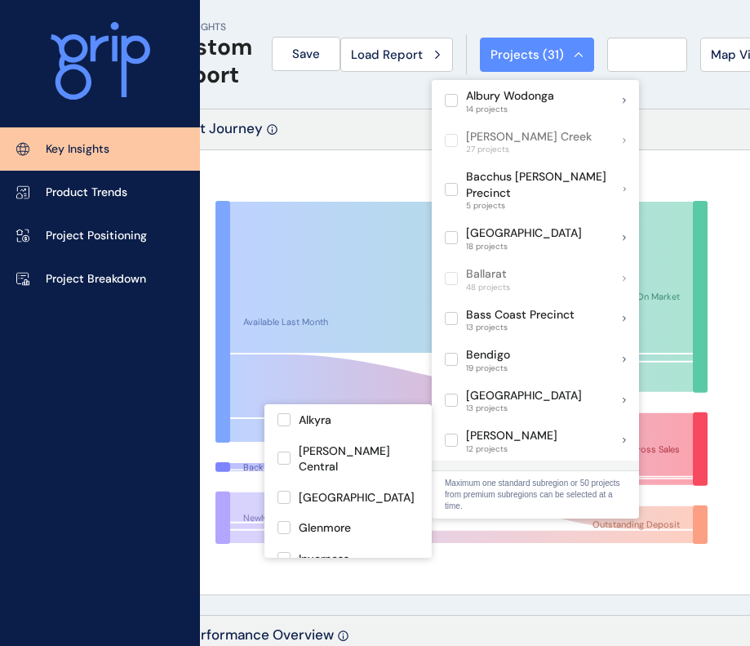
click at [451, 474] on label at bounding box center [451, 480] width 13 height 13
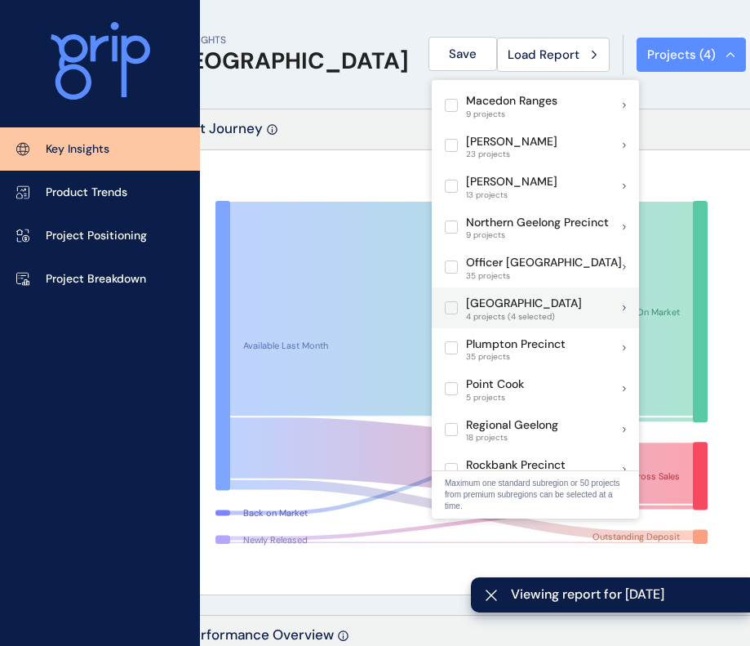
scroll to position [839, 0]
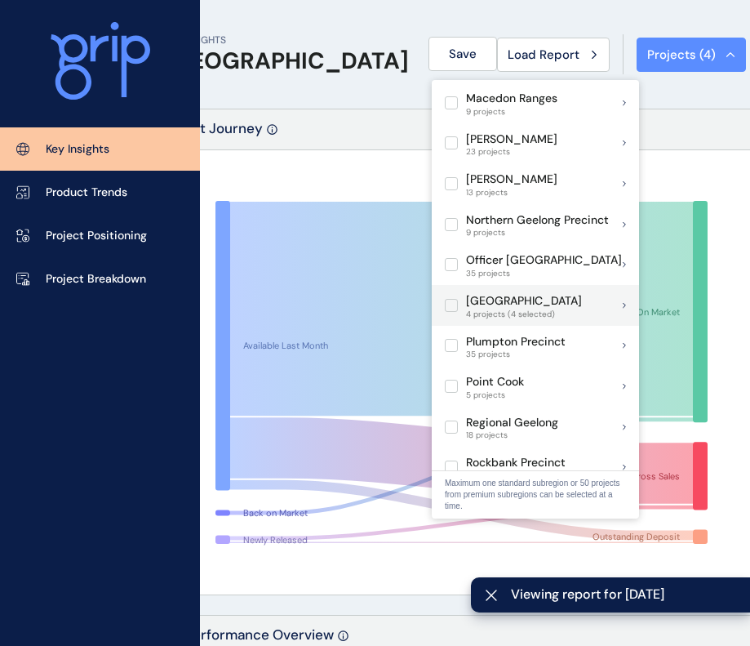
click at [446, 299] on label at bounding box center [451, 305] width 13 height 13
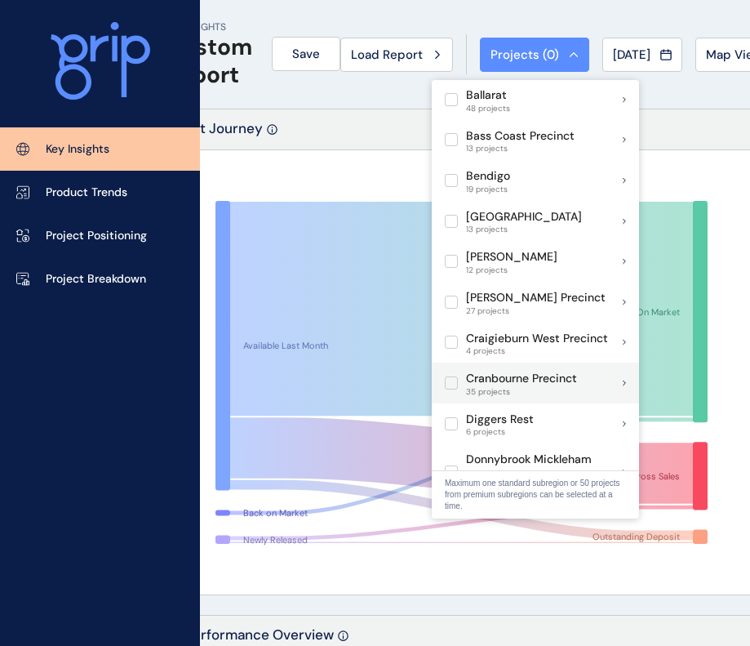
scroll to position [167, 0]
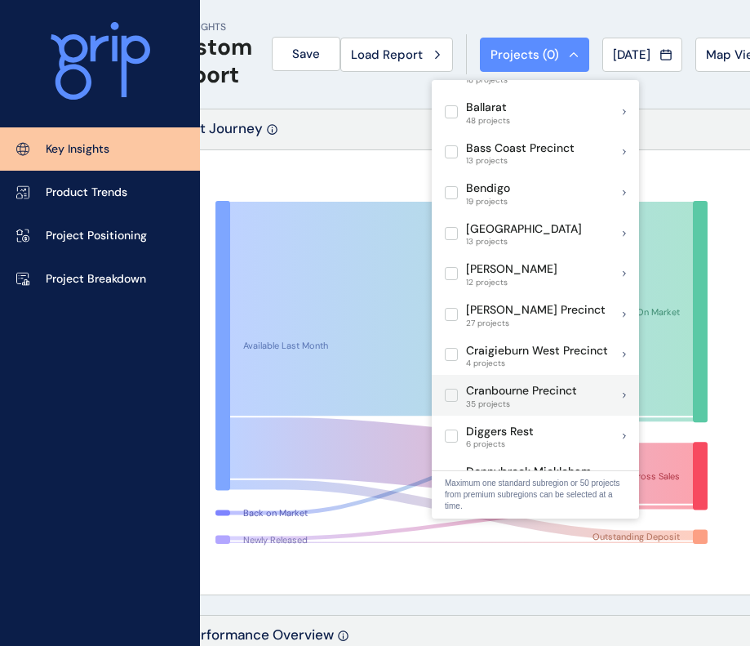
click at [451, 389] on label at bounding box center [451, 395] width 13 height 13
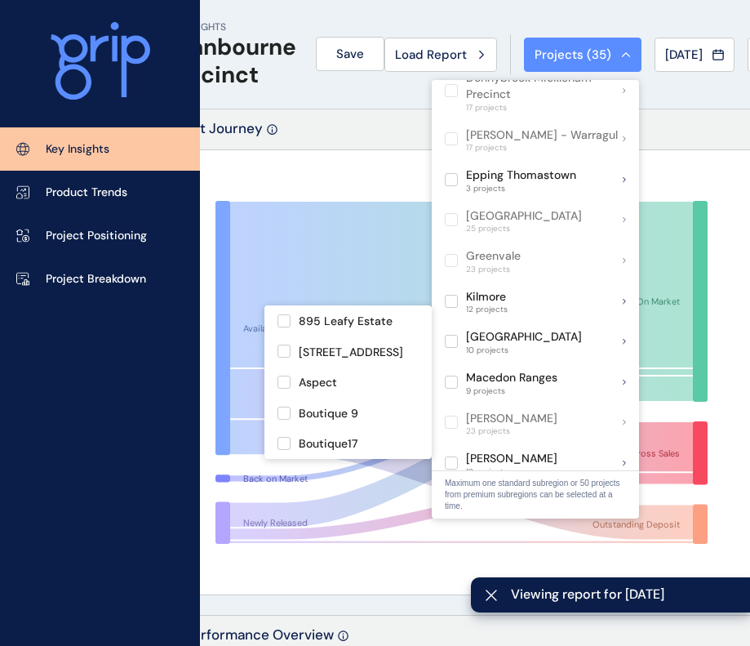
scroll to position [682, 0]
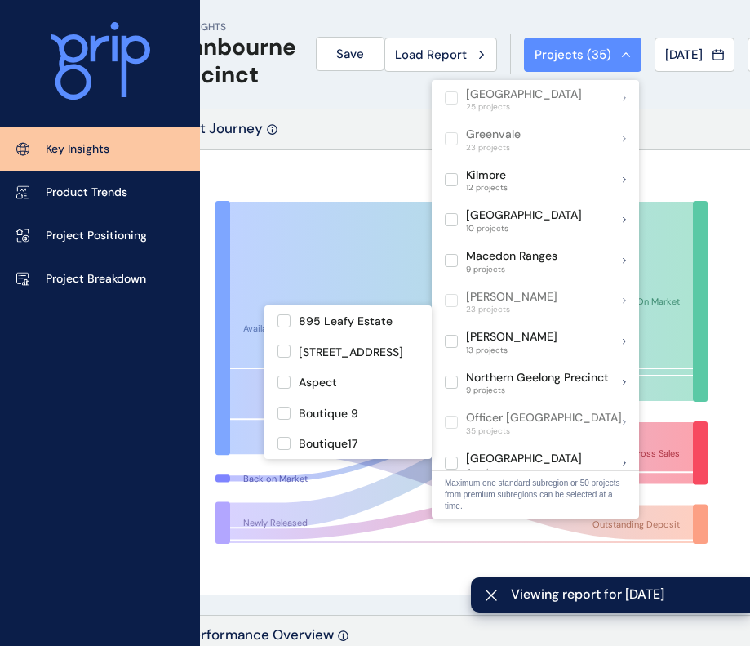
click at [330, 111] on div "Lot Journey" at bounding box center [461, 129] width 593 height 41
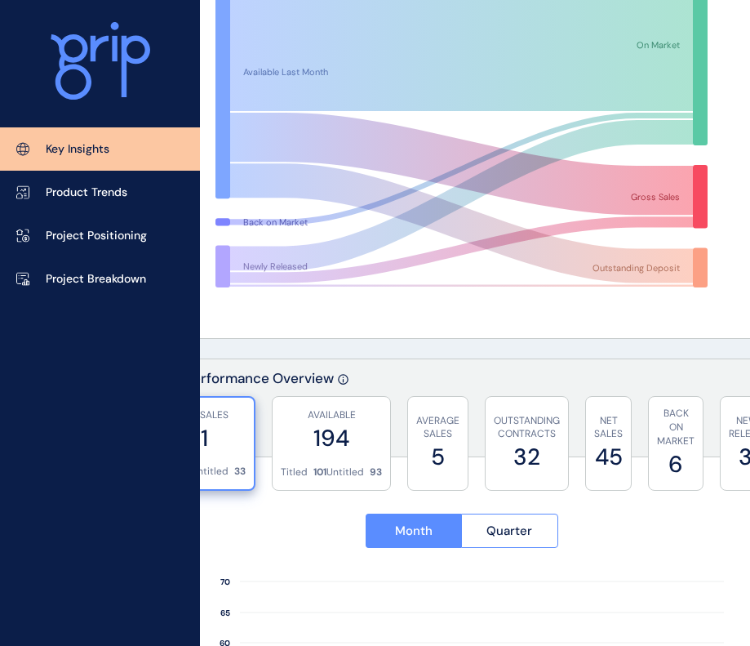
scroll to position [0, 56]
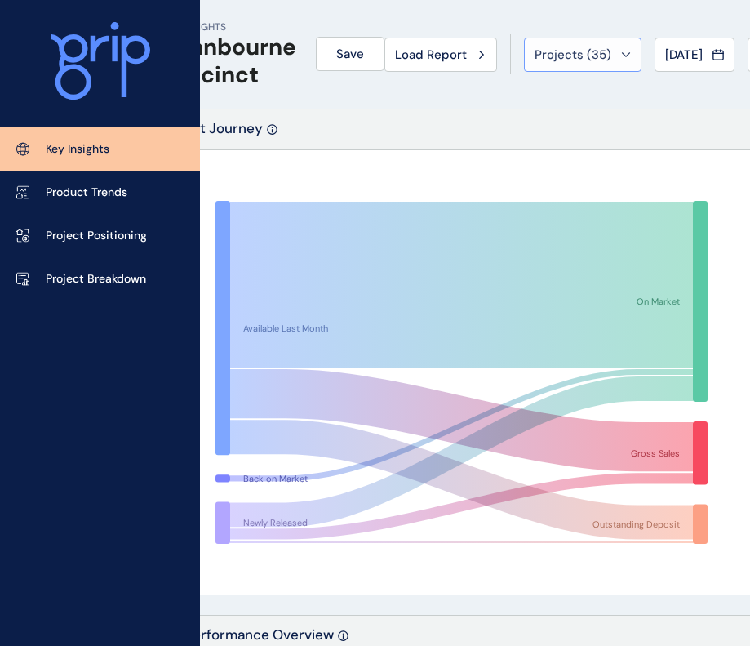
click at [592, 48] on span "Projects ( 35 )" at bounding box center [573, 55] width 77 height 16
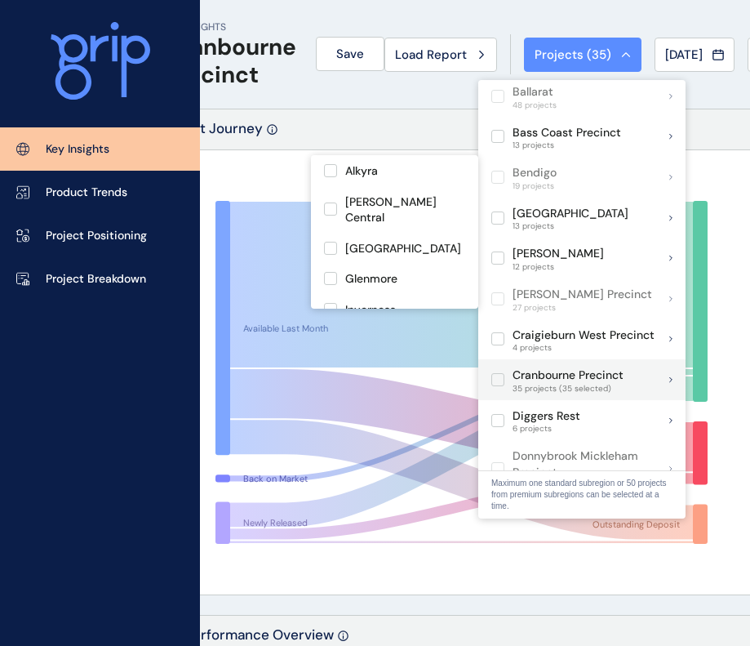
scroll to position [249, 0]
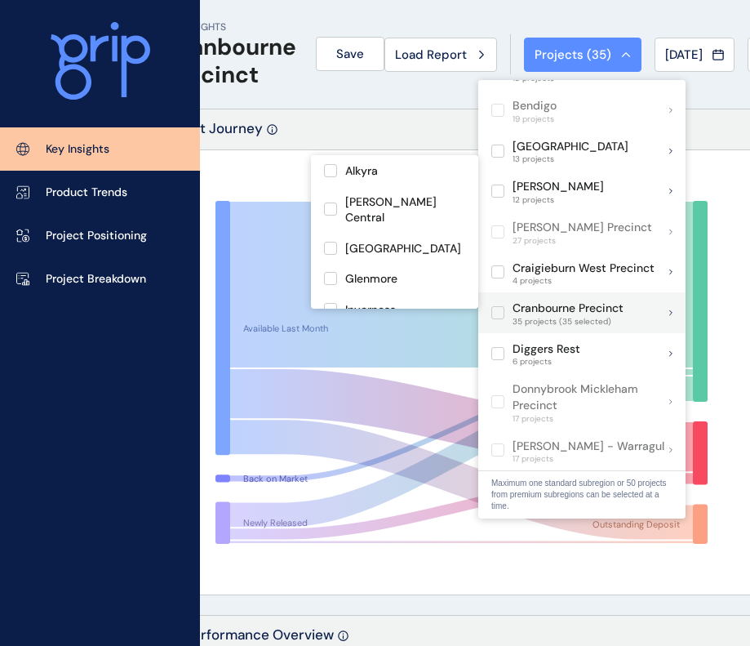
click at [500, 306] on label at bounding box center [497, 312] width 13 height 13
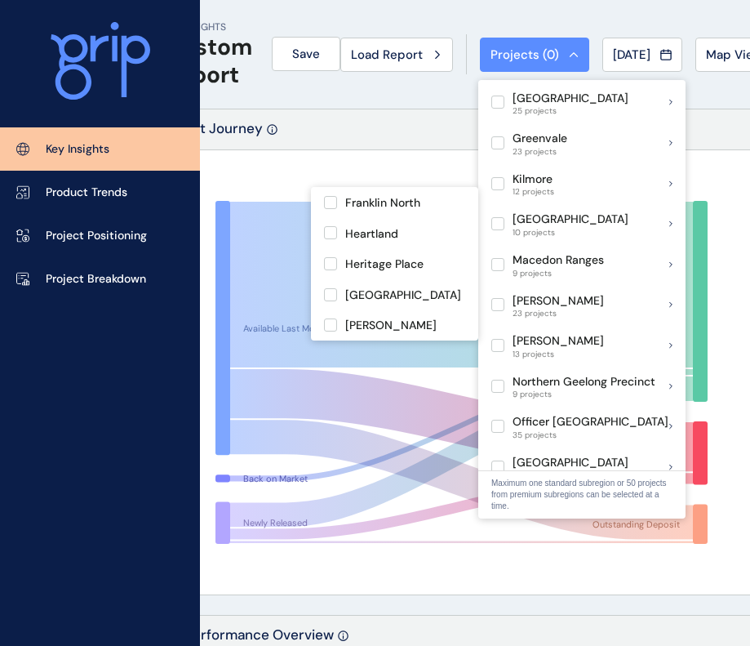
scroll to position [678, 0]
click at [500, 419] on label at bounding box center [497, 425] width 13 height 13
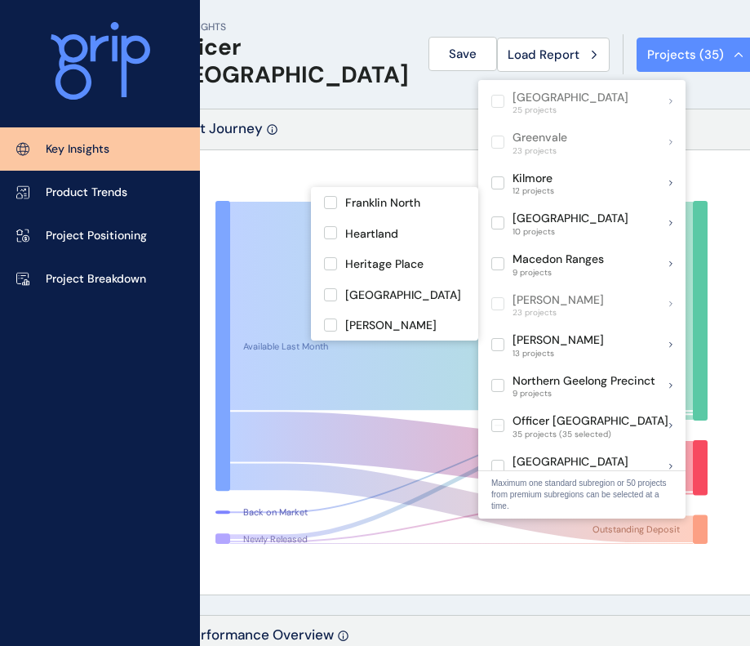
click at [299, 91] on div "KEY INSIGHTS Officer Pakenham Save Load Report Projects ( 35 ) Jul 2025 2025 < …" at bounding box center [461, 54] width 595 height 109
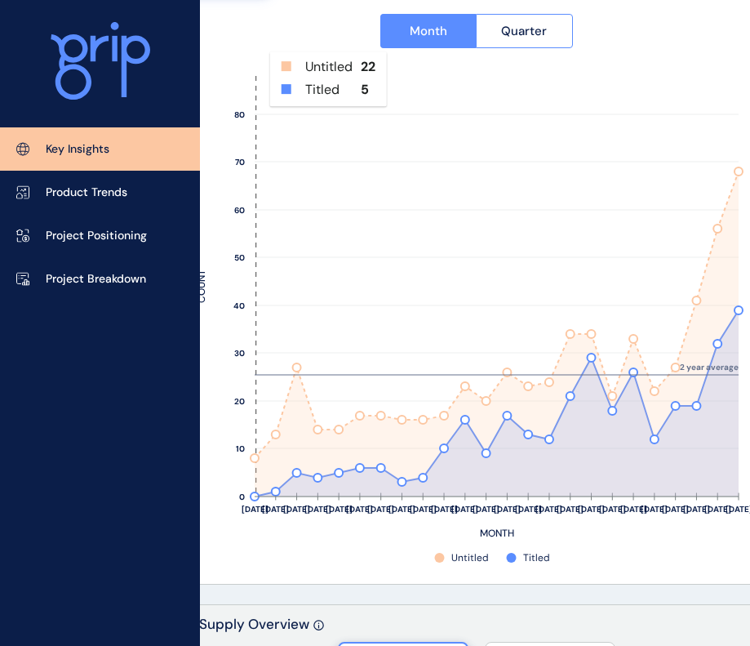
scroll to position [756, 42]
click at [230, 481] on rect at bounding box center [475, 317] width 557 height 498
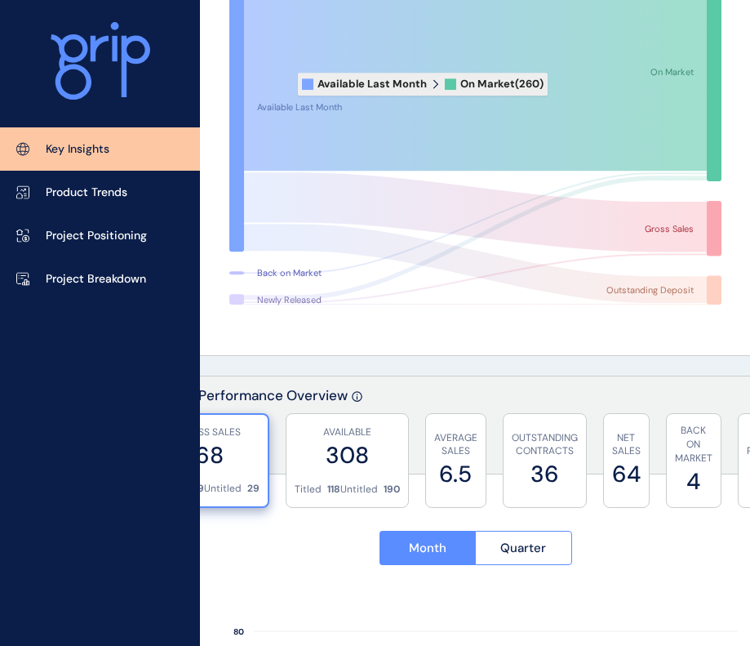
scroll to position [0, 42]
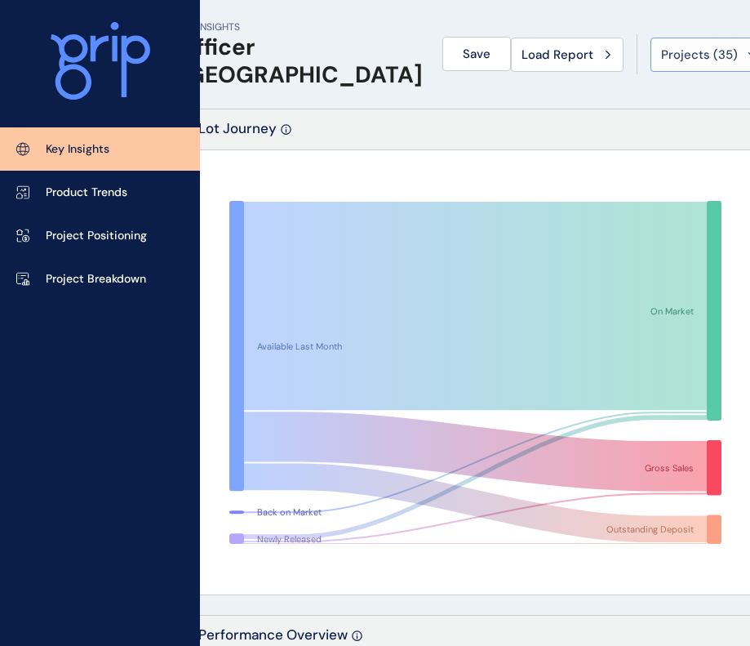
click at [661, 54] on span "Projects ( 35 )" at bounding box center [699, 55] width 77 height 16
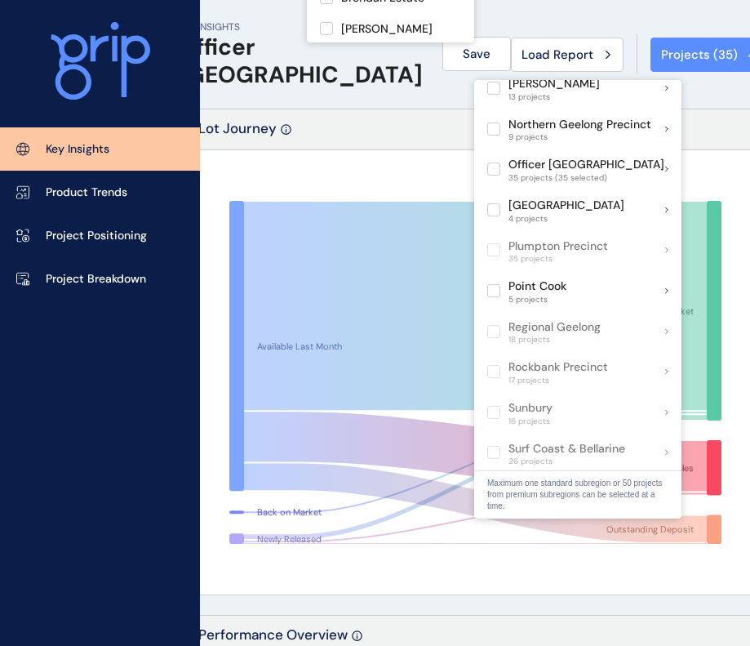
scroll to position [935, 0]
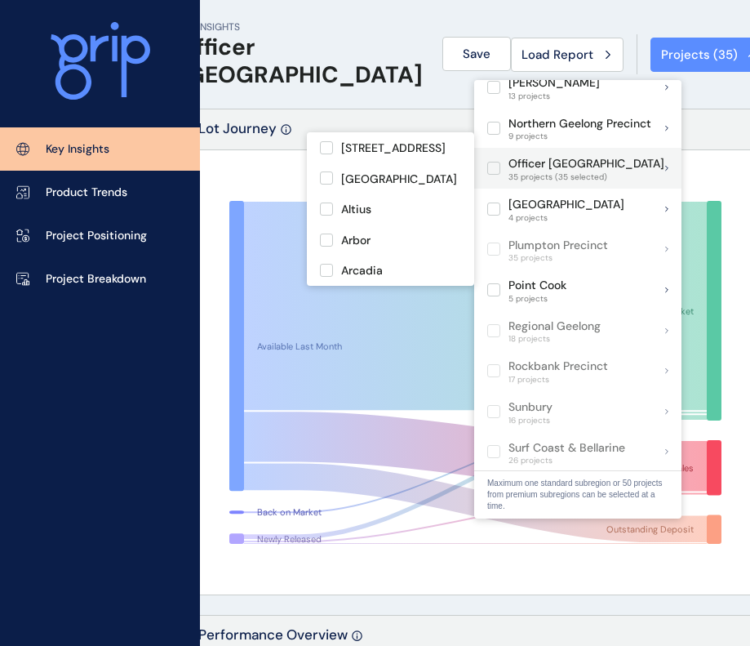
click at [498, 162] on label at bounding box center [493, 168] width 13 height 13
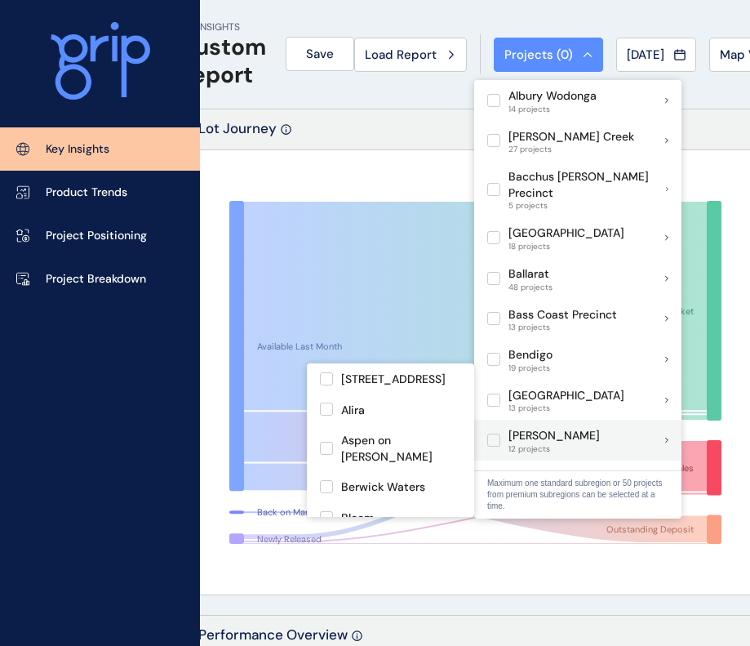
click at [496, 433] on label at bounding box center [493, 439] width 13 height 13
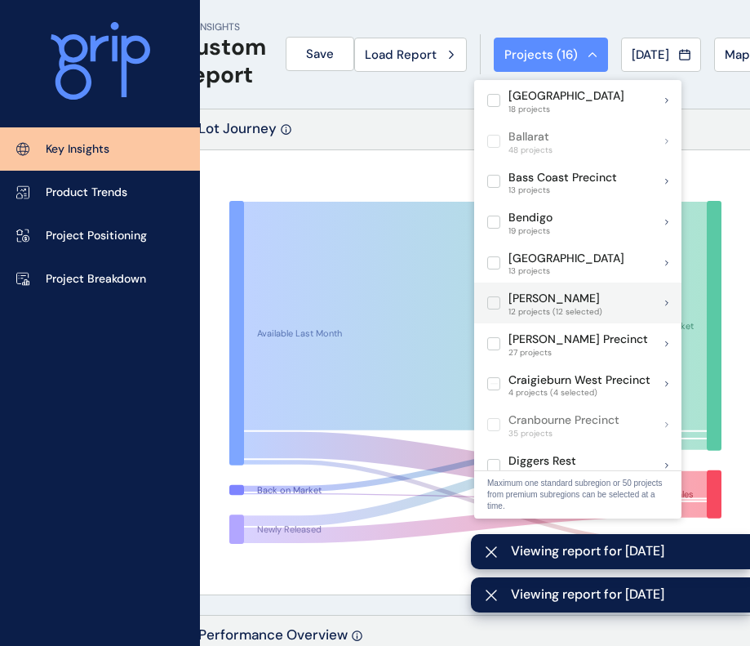
scroll to position [261, 0]
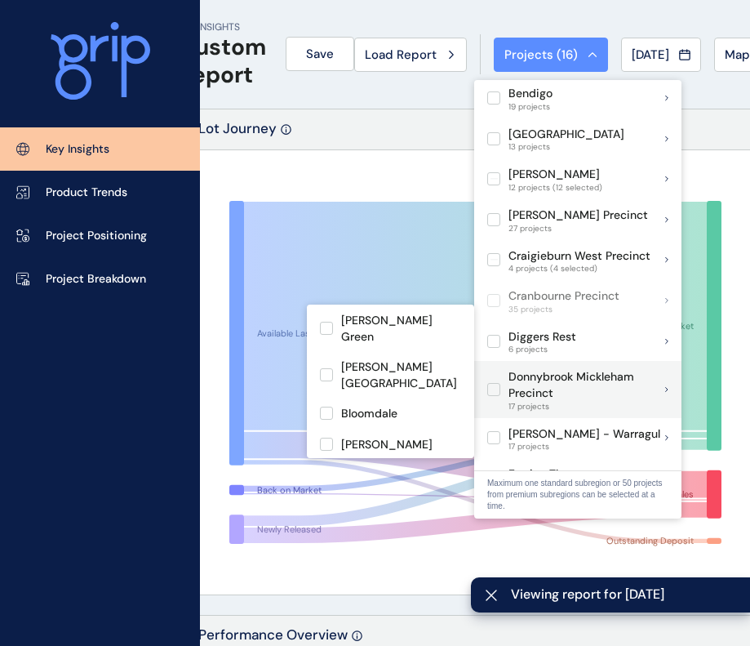
click at [495, 335] on label at bounding box center [493, 341] width 13 height 13
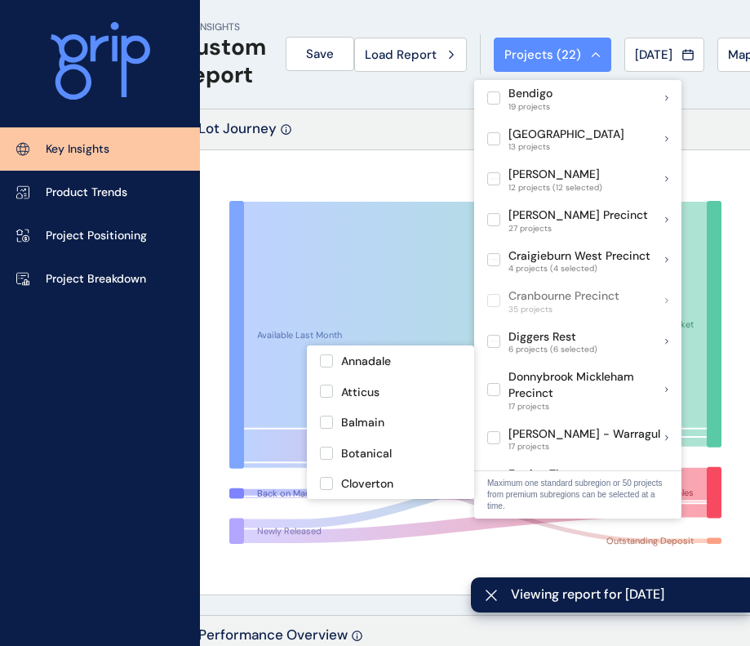
click at [495, 383] on label at bounding box center [493, 389] width 13 height 13
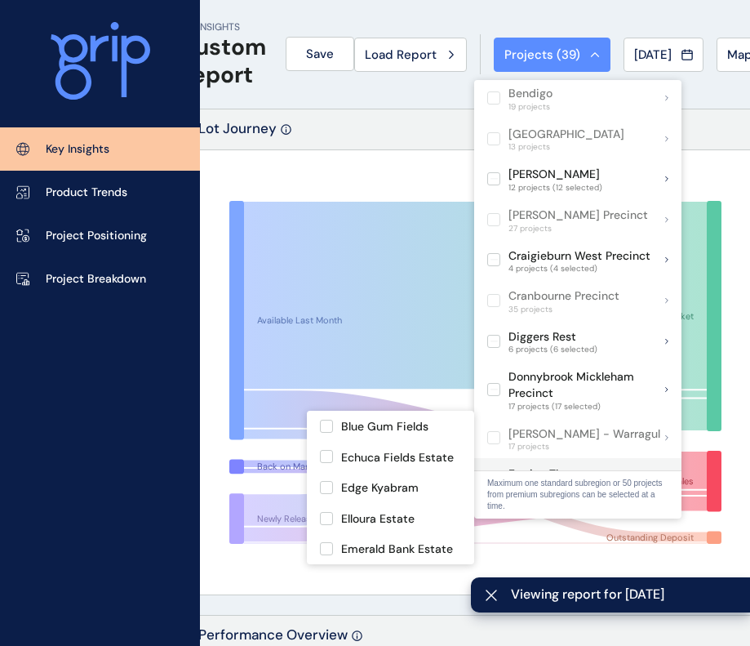
scroll to position [333, 0]
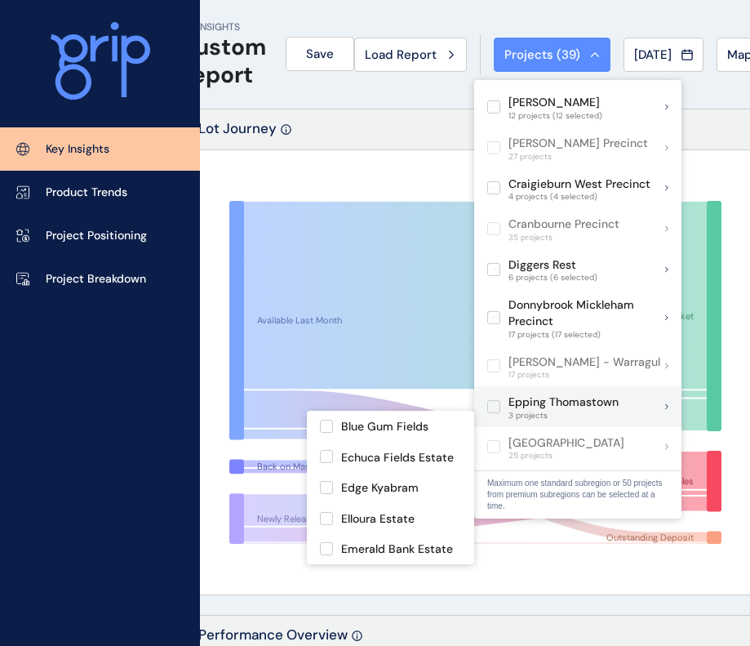
click at [492, 400] on label at bounding box center [493, 406] width 13 height 13
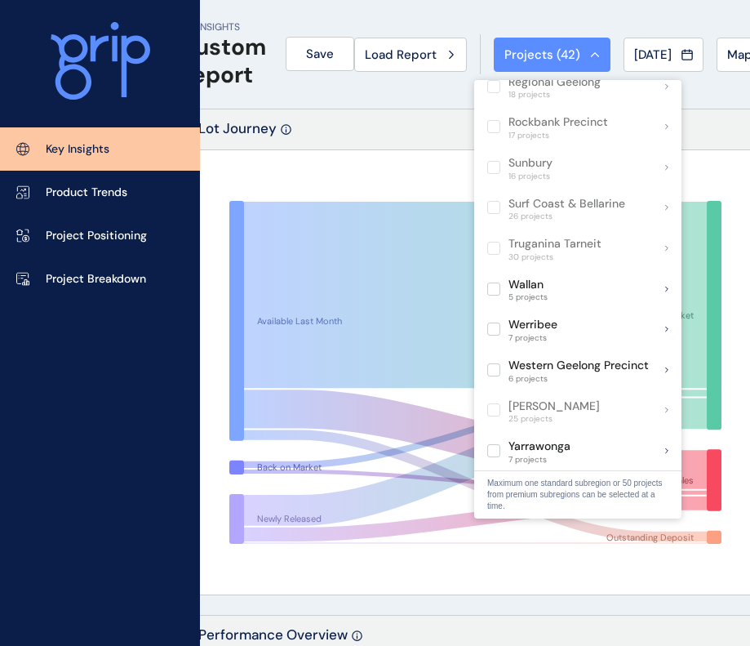
scroll to position [1188, 0]
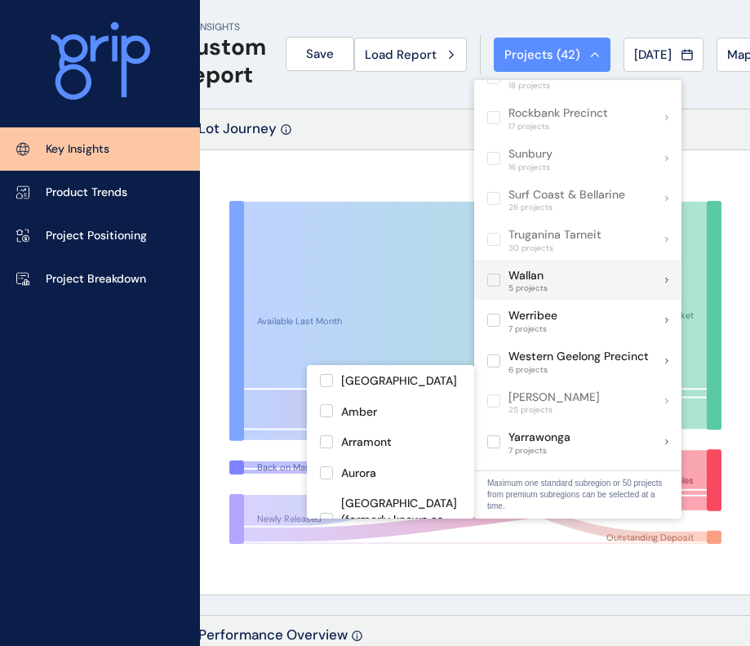
click at [494, 273] on label at bounding box center [493, 279] width 13 height 13
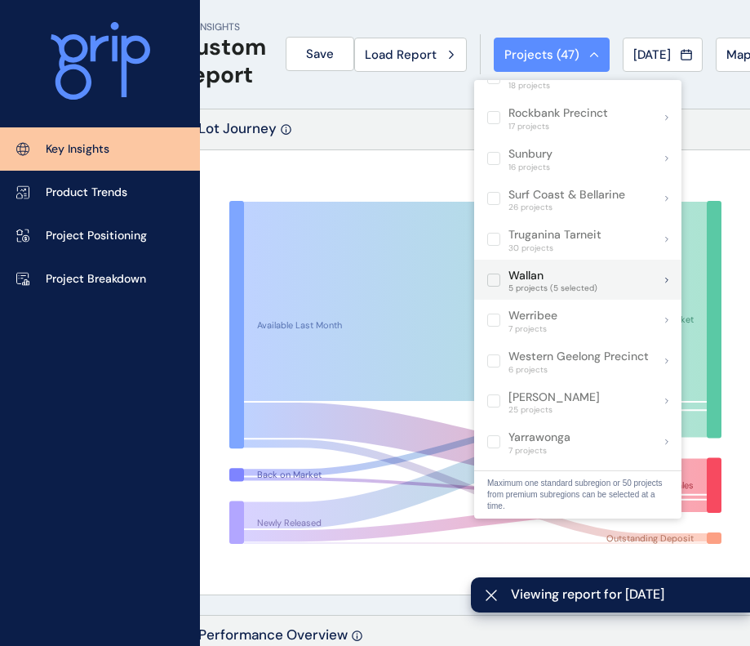
scroll to position [1269, 0]
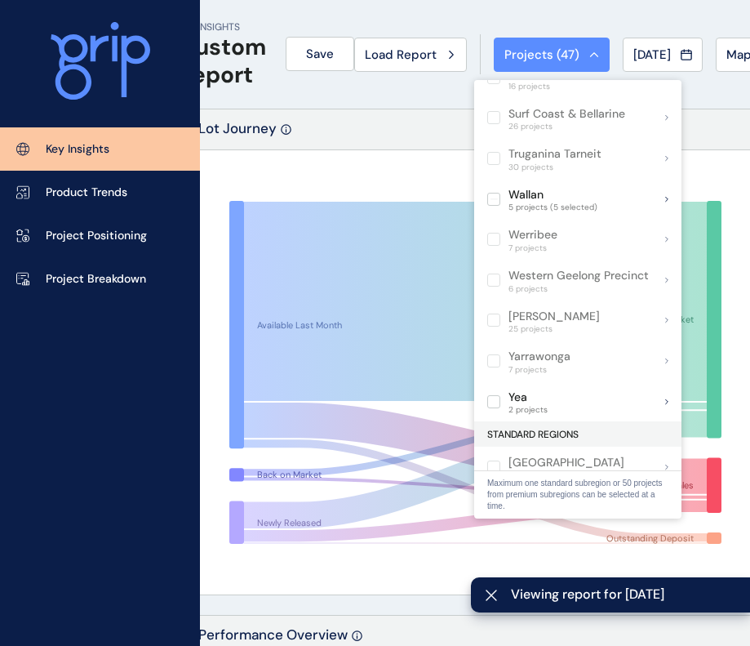
click at [384, 125] on div "Lot Journey" at bounding box center [475, 129] width 593 height 41
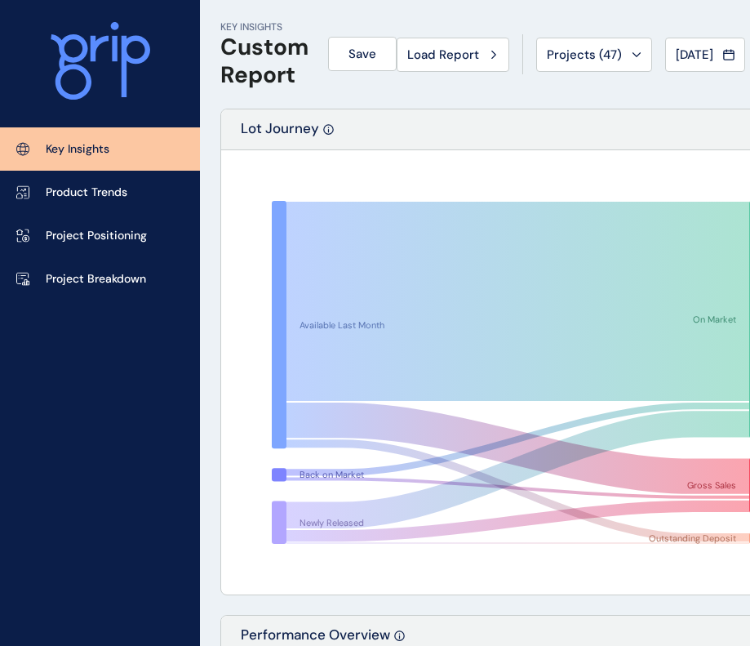
scroll to position [0, 42]
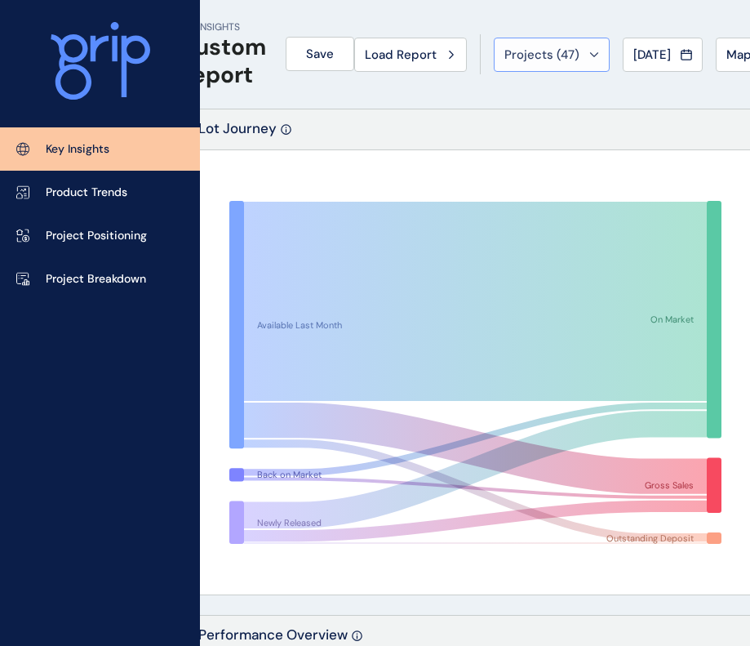
click at [538, 62] on button "Projects ( 47 )" at bounding box center [552, 55] width 116 height 34
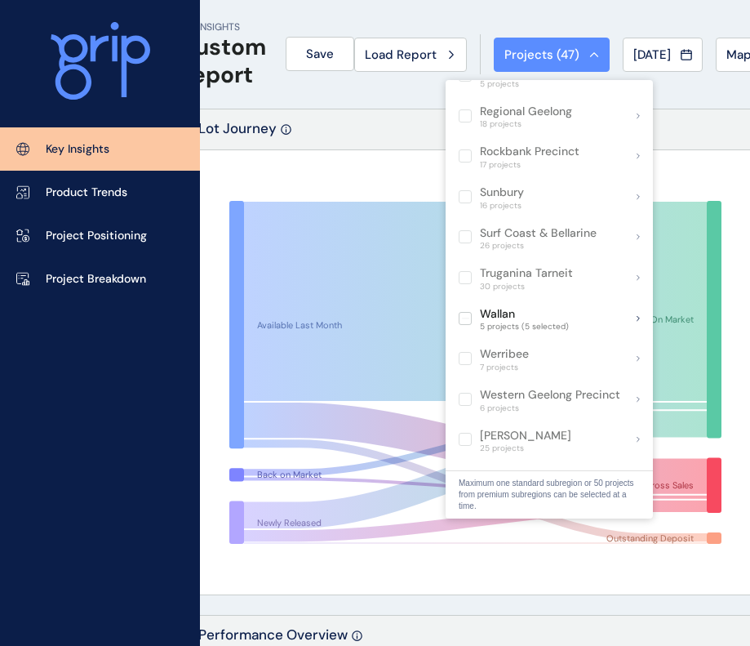
scroll to position [1151, 0]
click at [346, 112] on div "Lot Journey" at bounding box center [475, 129] width 593 height 41
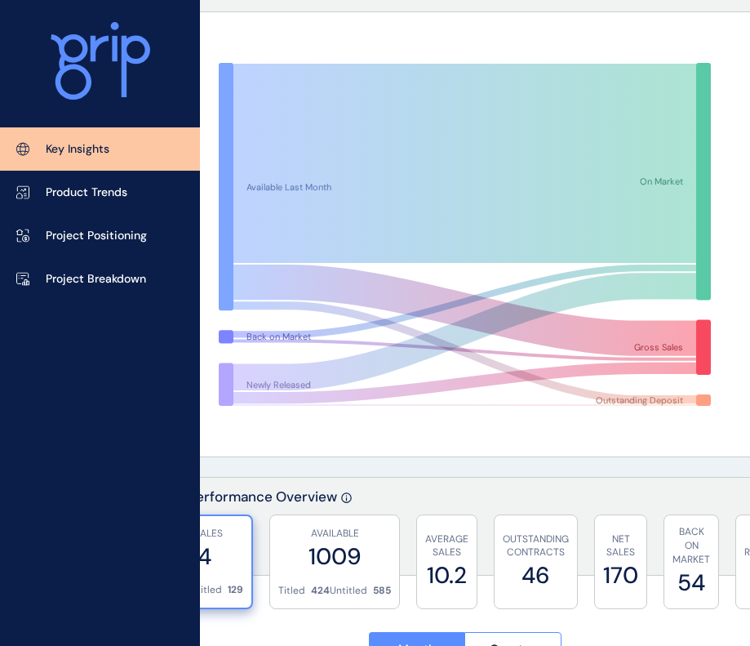
scroll to position [0, 53]
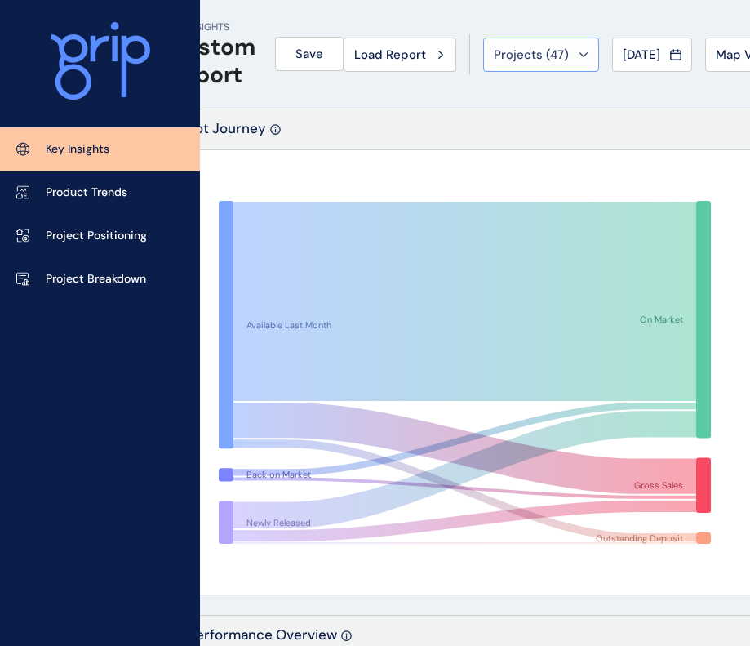
click at [548, 49] on span "Projects ( 47 )" at bounding box center [531, 55] width 75 height 16
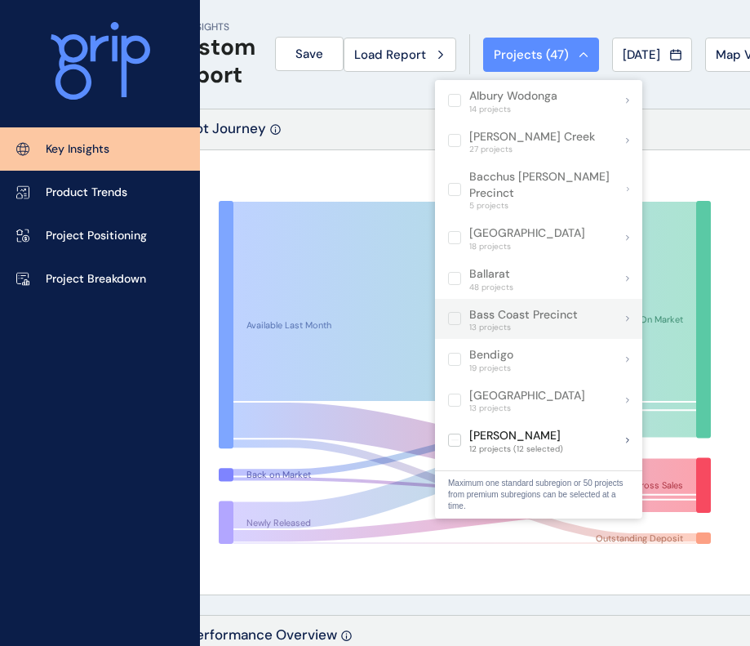
scroll to position [128, 0]
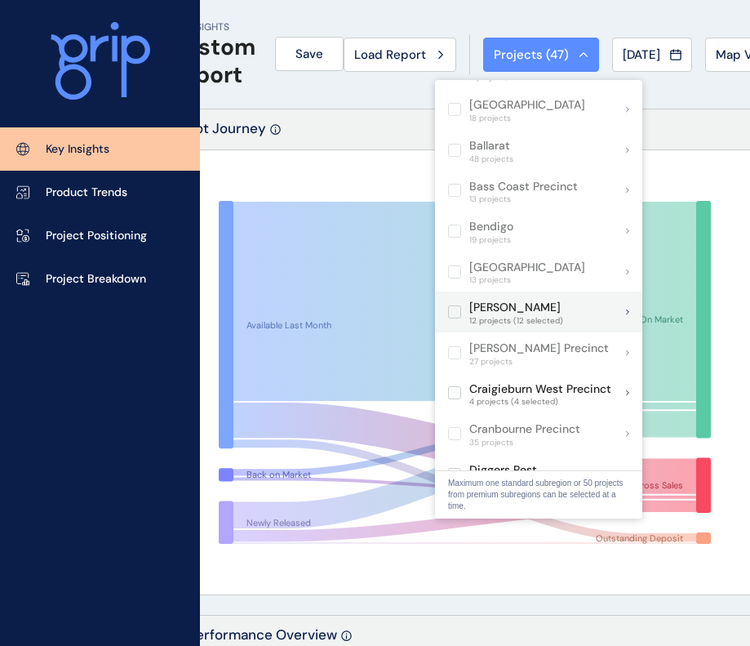
click at [460, 305] on label at bounding box center [454, 311] width 13 height 13
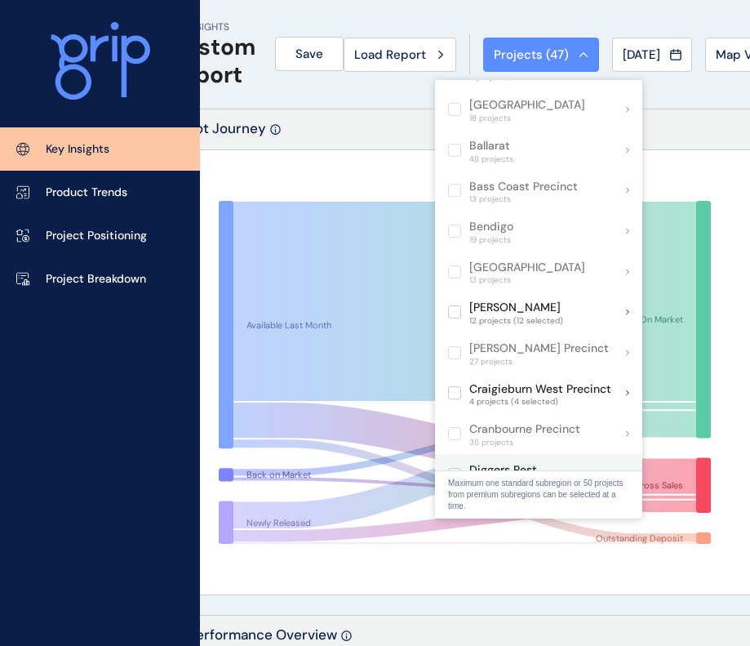
click at [456, 468] on label at bounding box center [454, 474] width 13 height 13
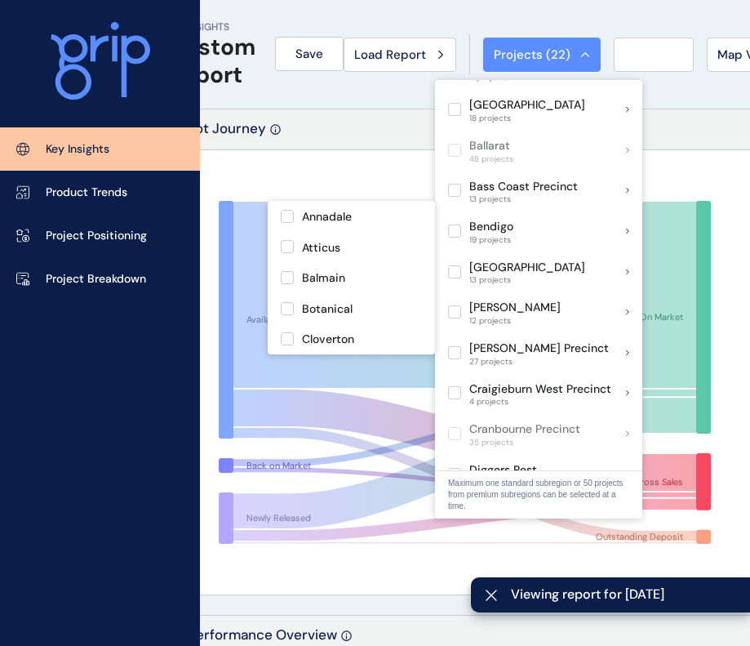
click at [454, 516] on label at bounding box center [454, 522] width 13 height 13
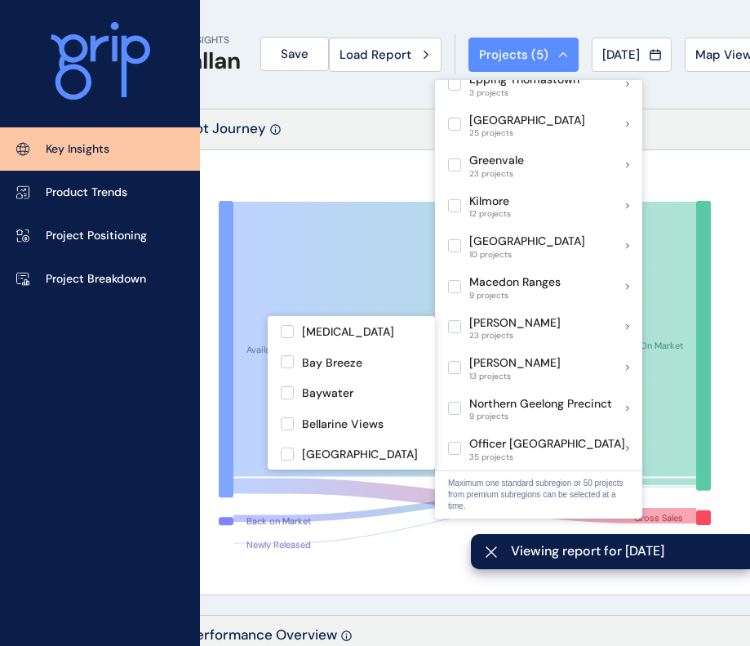
scroll to position [1035, 0]
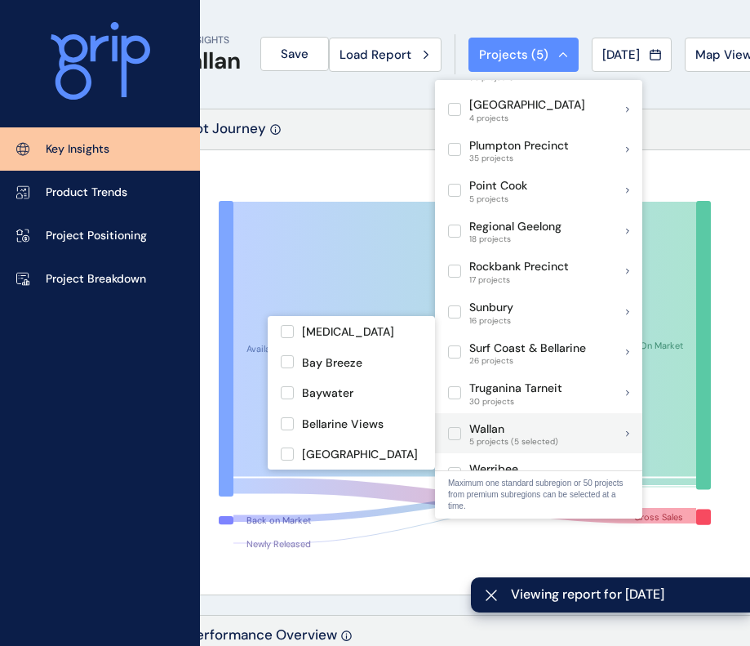
click at [455, 427] on label at bounding box center [454, 433] width 13 height 13
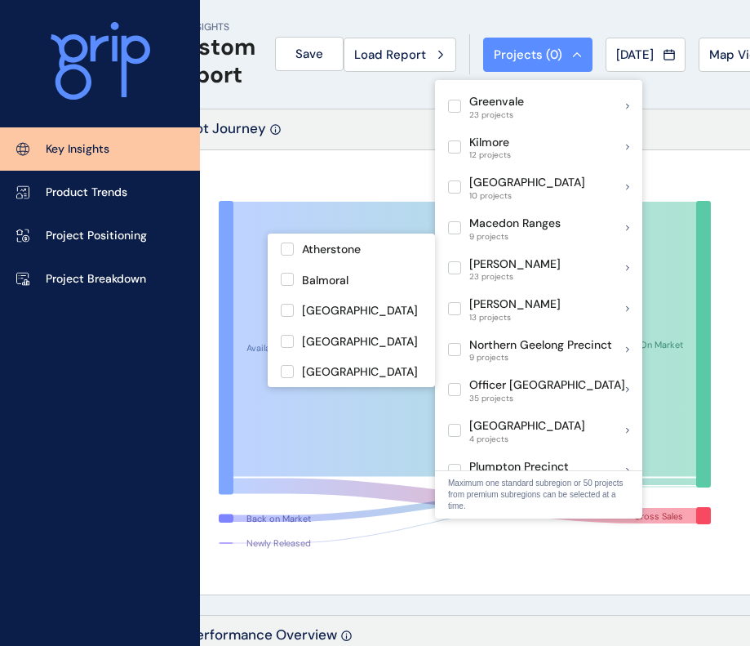
scroll to position [494, 0]
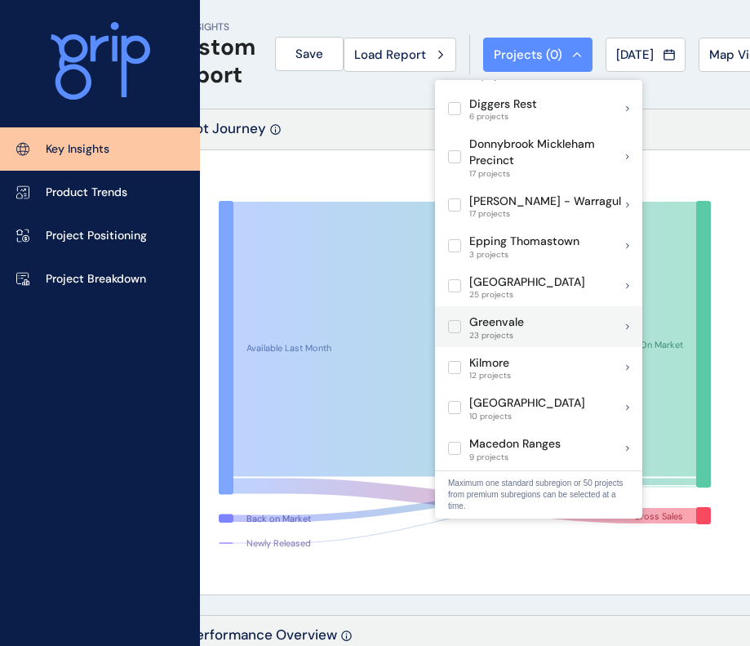
click at [455, 320] on label at bounding box center [454, 326] width 13 height 13
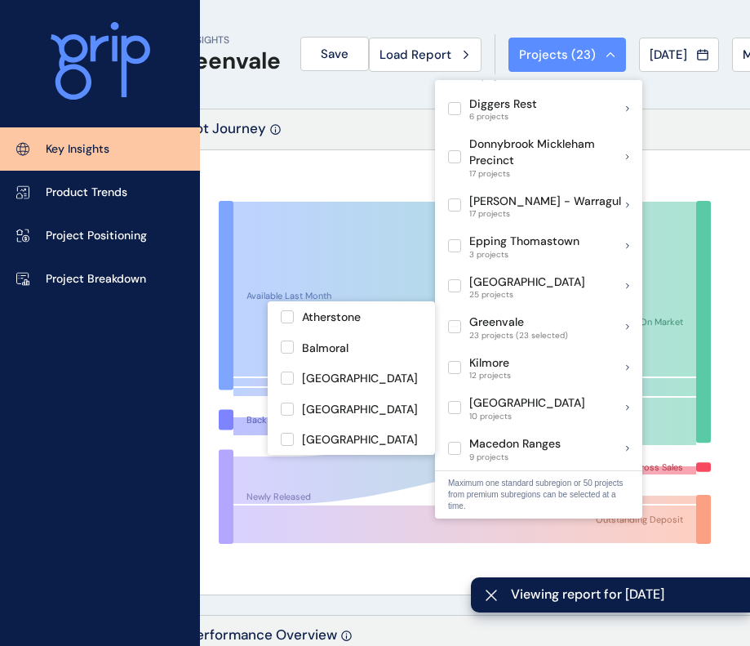
scroll to position [645, 0]
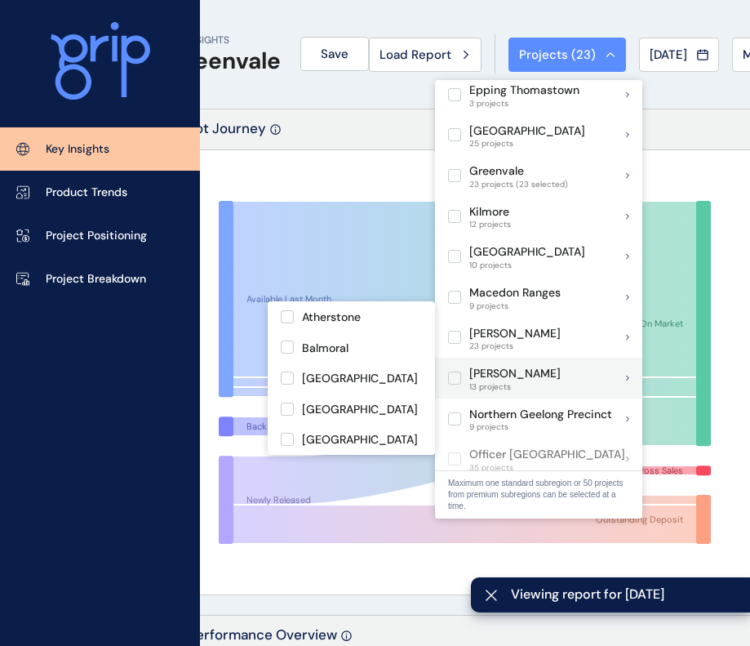
click at [456, 371] on label at bounding box center [454, 377] width 13 height 13
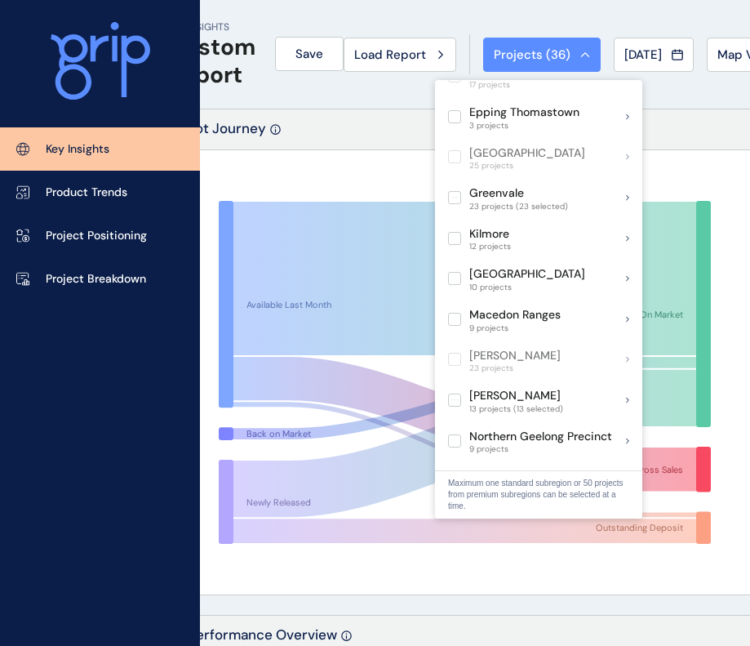
scroll to position [575, 0]
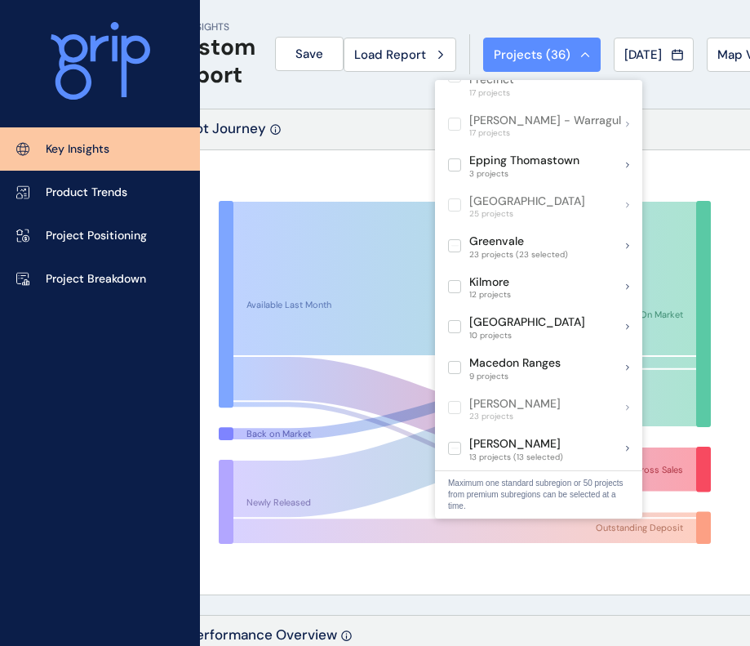
click at [367, 140] on div "Lot Journey" at bounding box center [464, 129] width 593 height 41
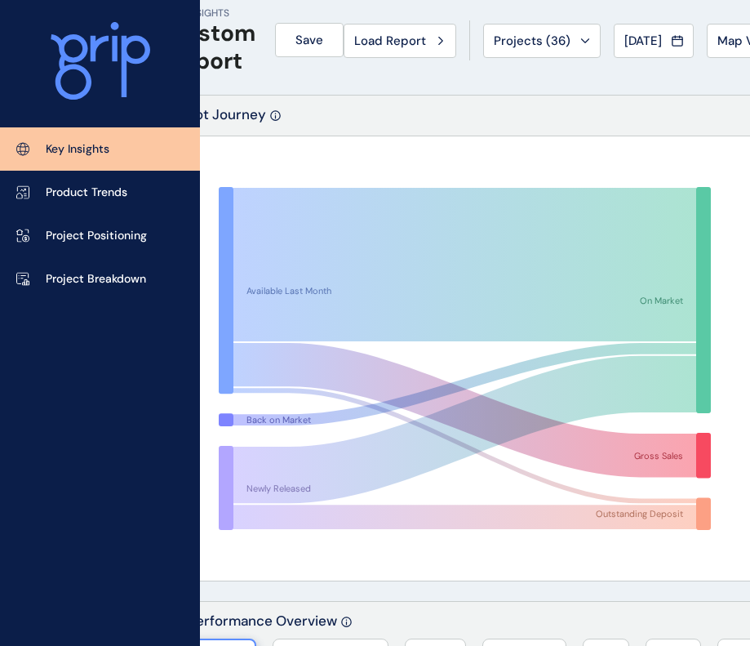
scroll to position [0, 53]
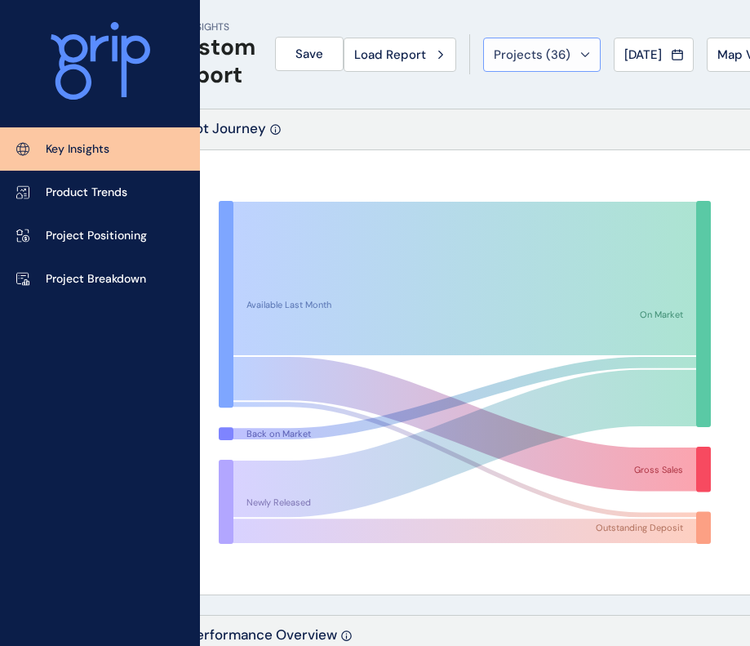
click at [539, 42] on button "Projects ( 36 )" at bounding box center [542, 55] width 118 height 34
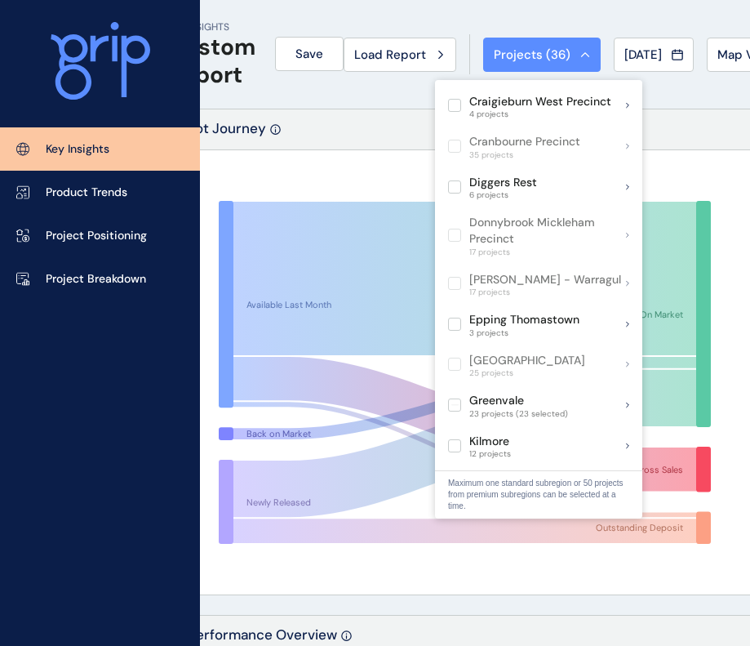
scroll to position [463, 0]
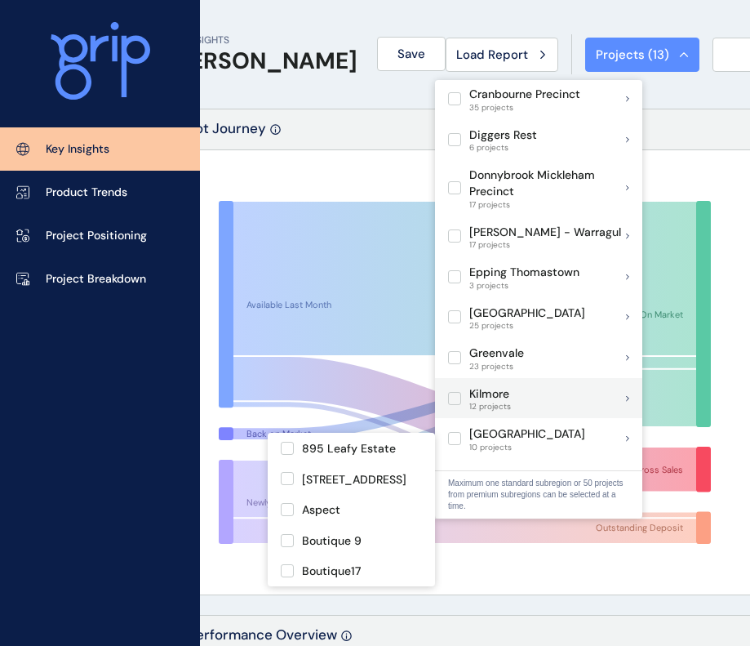
click at [457, 553] on label at bounding box center [454, 559] width 13 height 13
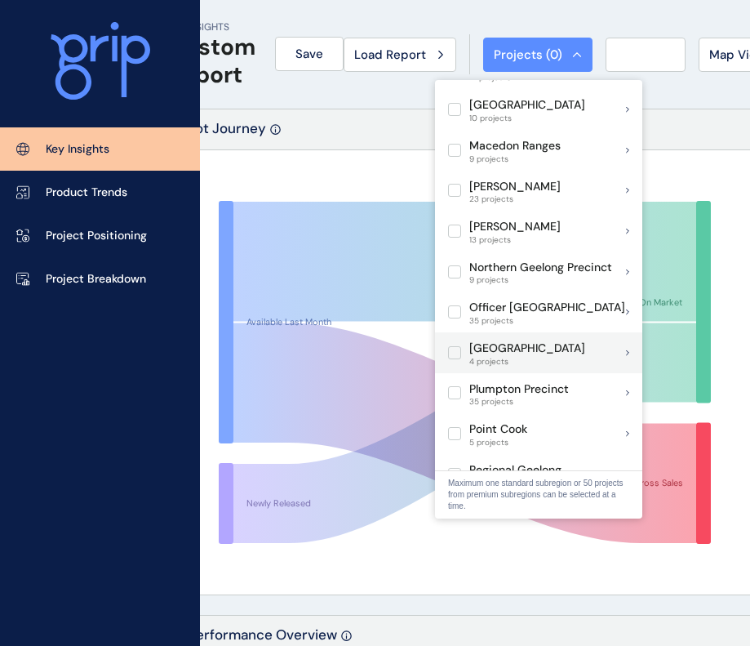
scroll to position [951, 0]
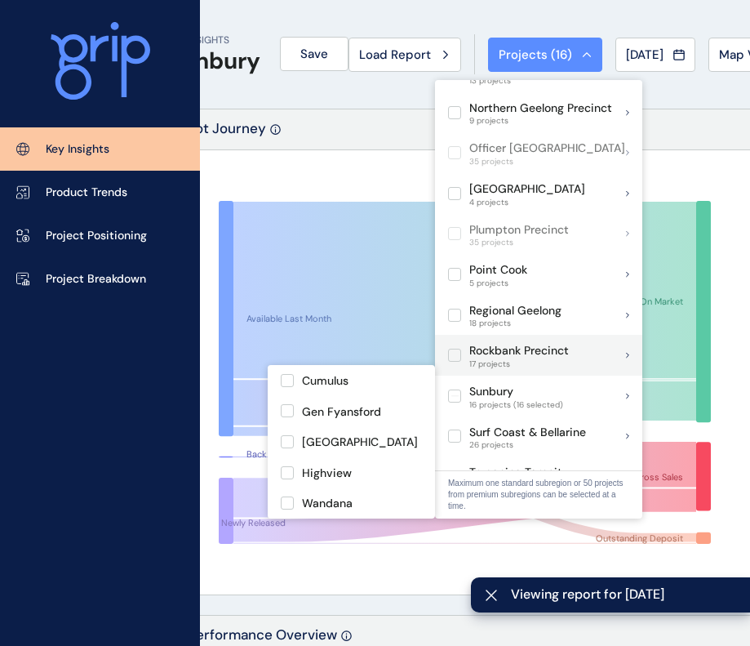
scroll to position [1148, 0]
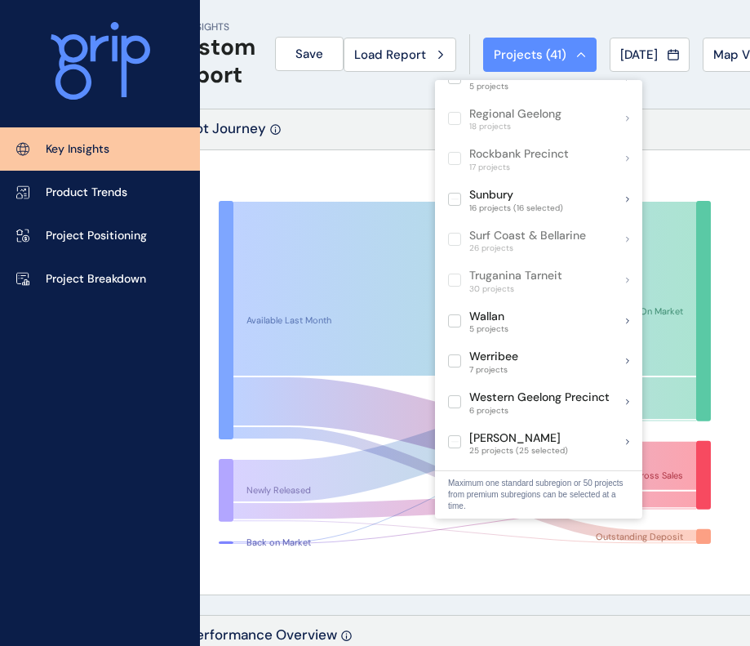
click at [366, 122] on div "Lot Journey" at bounding box center [464, 129] width 593 height 41
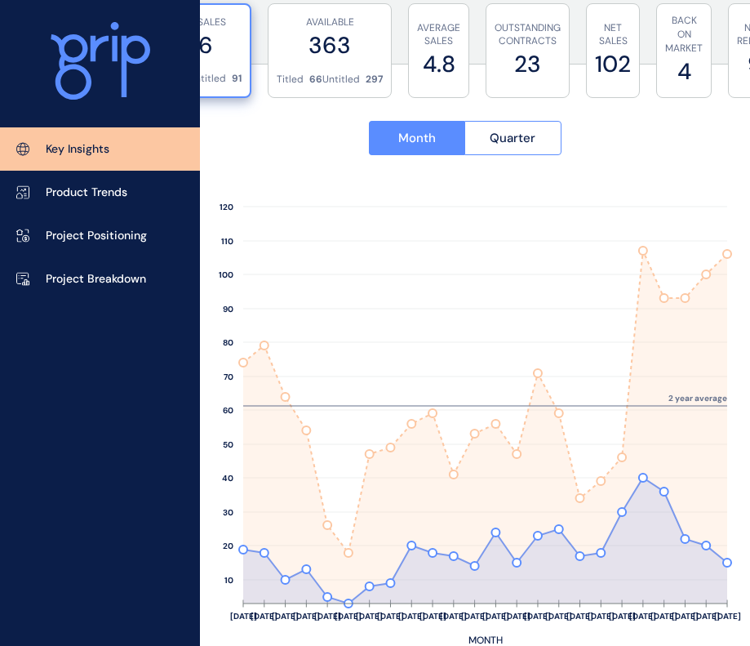
scroll to position [677, 53]
